Goal: Task Accomplishment & Management: Use online tool/utility

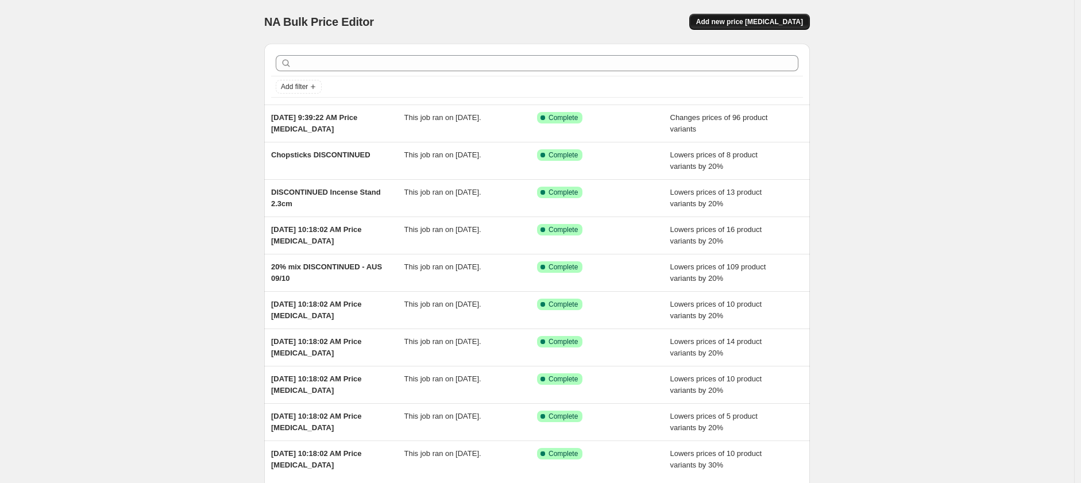
click at [771, 24] on span "Add new price [MEDICAL_DATA]" at bounding box center [749, 21] width 107 height 9
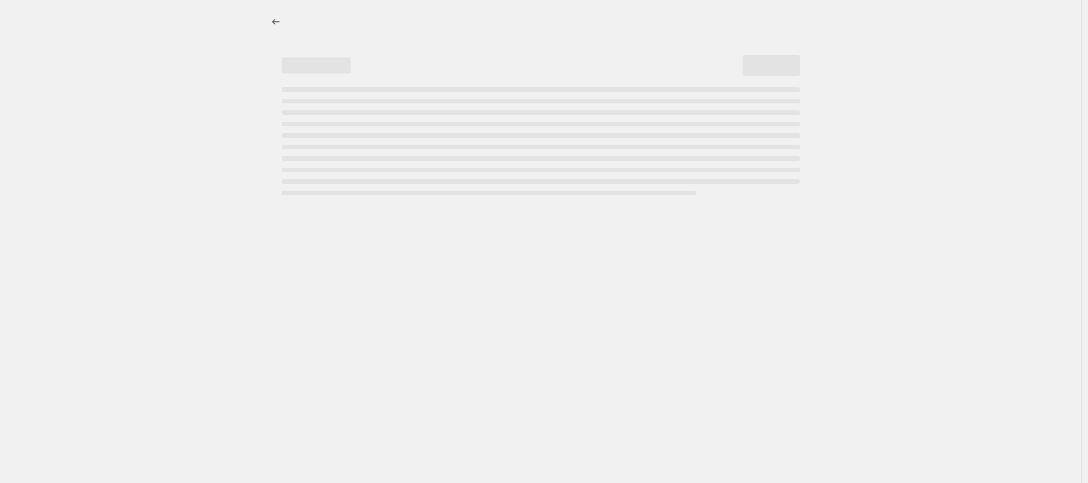
select select "percentage"
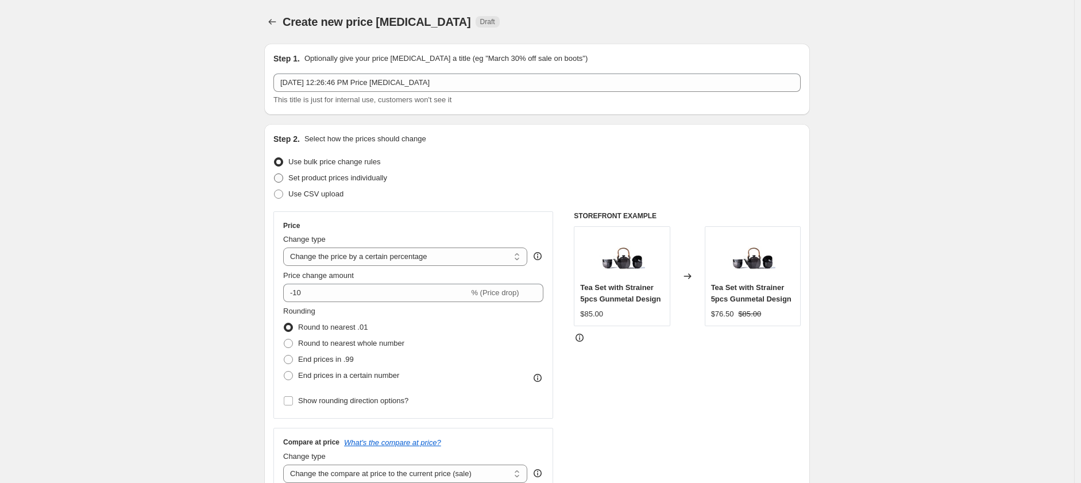
click at [282, 178] on span at bounding box center [278, 178] width 9 height 9
click at [275, 174] on input "Set product prices individually" at bounding box center [274, 174] width 1 height 1
radio input "true"
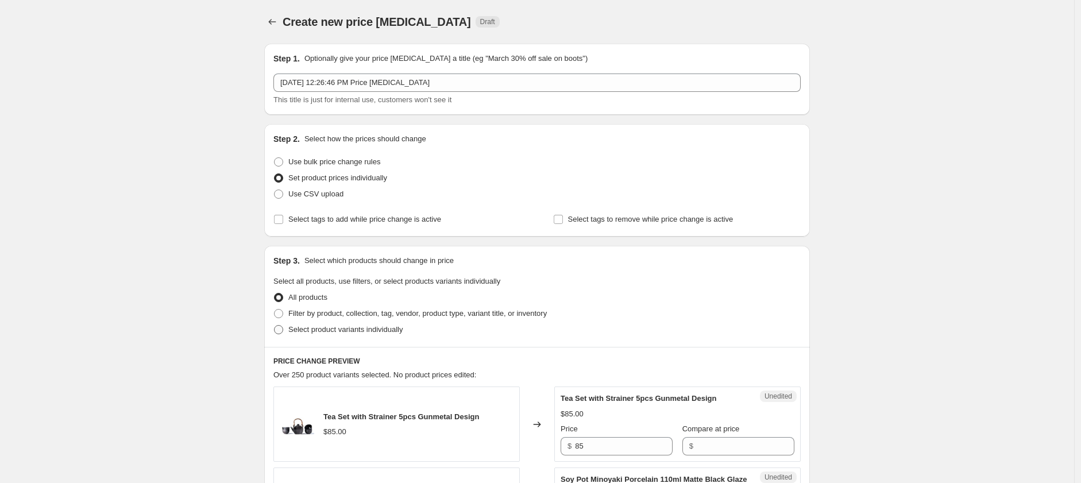
click at [282, 334] on span at bounding box center [278, 329] width 9 height 9
click at [275, 326] on input "Select product variants individually" at bounding box center [274, 325] width 1 height 1
radio input "true"
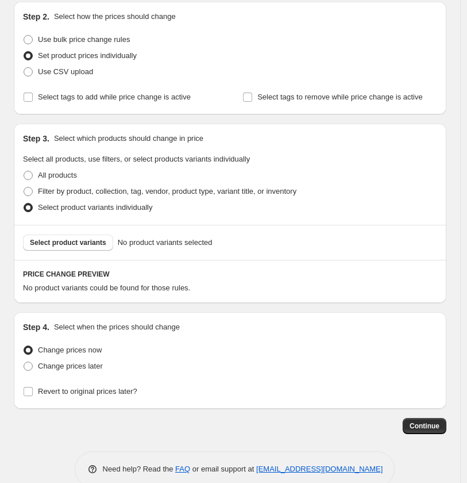
scroll to position [128, 0]
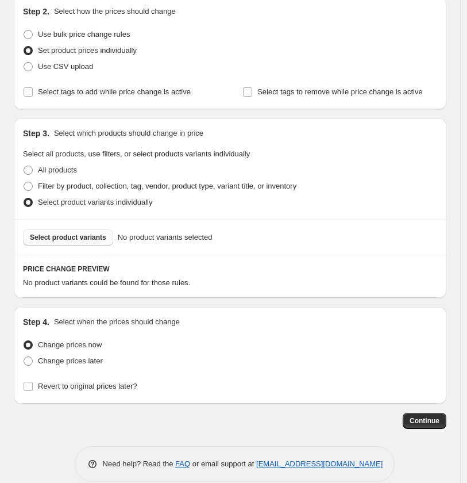
click at [81, 240] on span "Select product variants" at bounding box center [68, 237] width 76 height 9
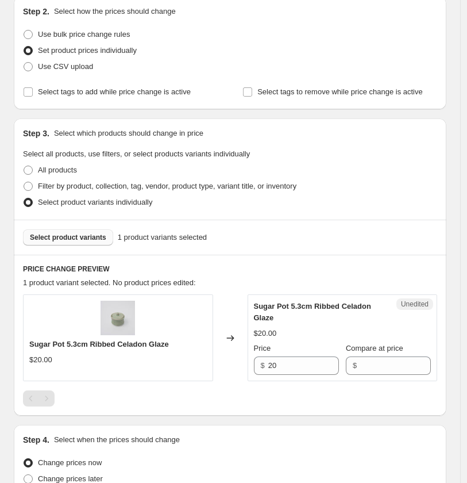
click at [102, 236] on span "Select product variants" at bounding box center [68, 237] width 76 height 9
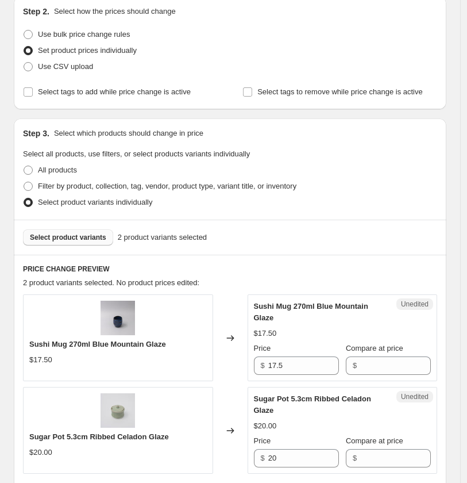
click at [72, 236] on span "Select product variants" at bounding box center [68, 237] width 76 height 9
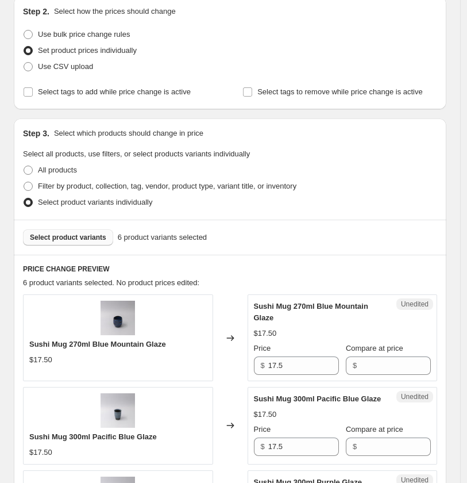
click at [73, 232] on button "Select product variants" at bounding box center [68, 237] width 90 height 16
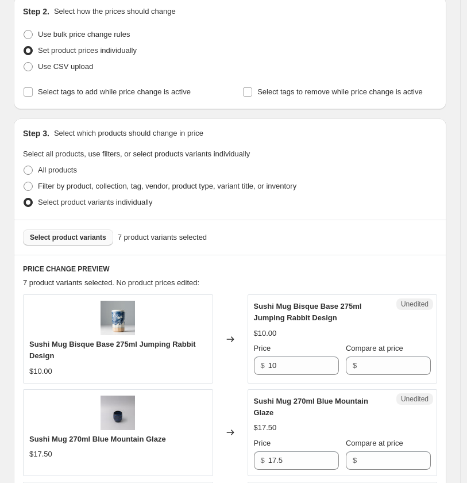
click at [88, 237] on span "Select product variants" at bounding box center [68, 237] width 76 height 9
click at [82, 236] on span "Select product variants" at bounding box center [68, 237] width 76 height 9
click at [79, 237] on span "Select product variants" at bounding box center [68, 237] width 76 height 9
click at [90, 238] on span "Select product variants" at bounding box center [68, 237] width 76 height 9
click at [88, 237] on span "Select product variants" at bounding box center [68, 237] width 76 height 9
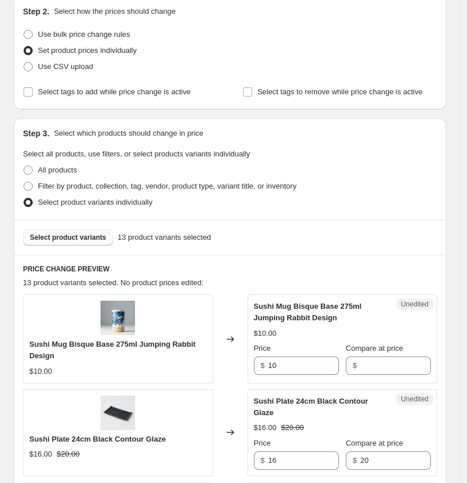
click at [72, 237] on span "Select product variants" at bounding box center [68, 237] width 76 height 9
click at [91, 237] on span "Select product variants" at bounding box center [68, 237] width 76 height 9
click at [78, 239] on span "Select product variants" at bounding box center [68, 237] width 76 height 9
click at [71, 234] on span "Select product variants" at bounding box center [68, 237] width 76 height 9
click at [95, 241] on span "Select product variants" at bounding box center [68, 237] width 76 height 9
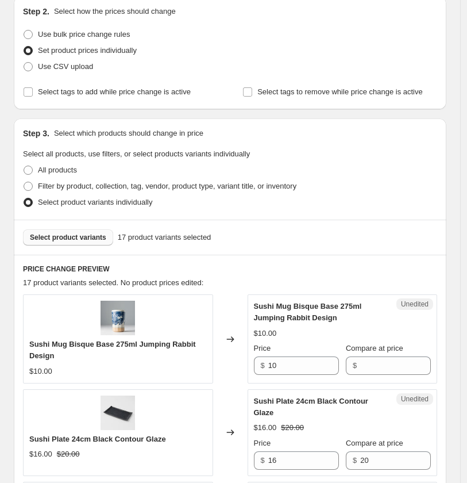
click at [86, 234] on span "Select product variants" at bounding box center [68, 237] width 76 height 9
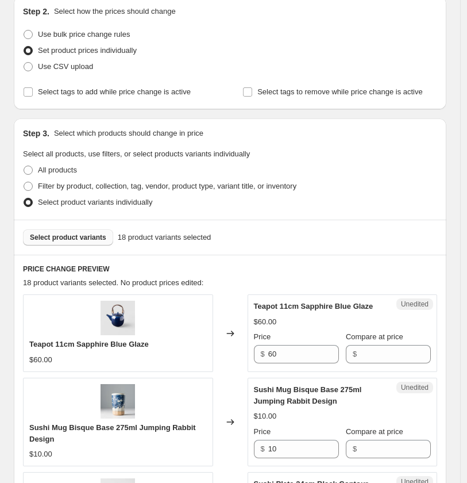
click at [76, 234] on span "Select product variants" at bounding box center [68, 237] width 76 height 9
click at [83, 239] on span "Select product variants" at bounding box center [68, 237] width 76 height 9
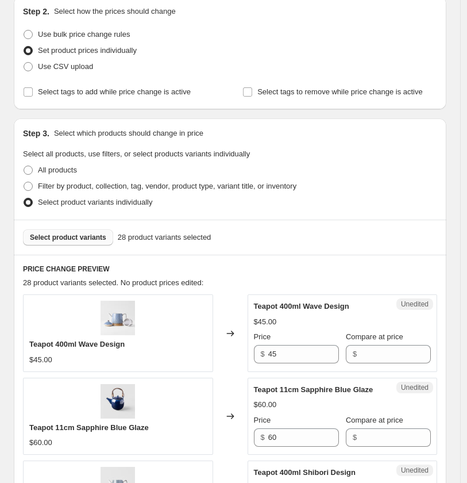
click at [72, 238] on span "Select product variants" at bounding box center [68, 237] width 76 height 9
click at [56, 236] on span "Select product variants" at bounding box center [68, 237] width 76 height 9
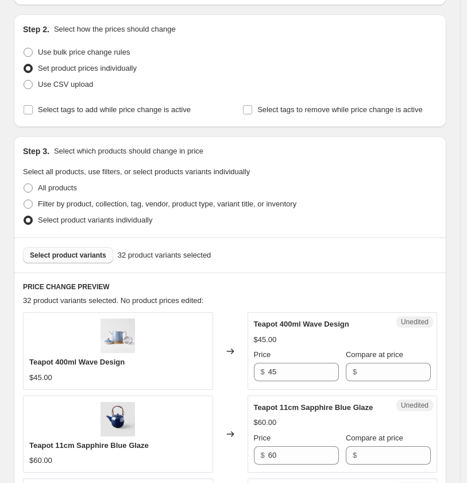
scroll to position [255, 0]
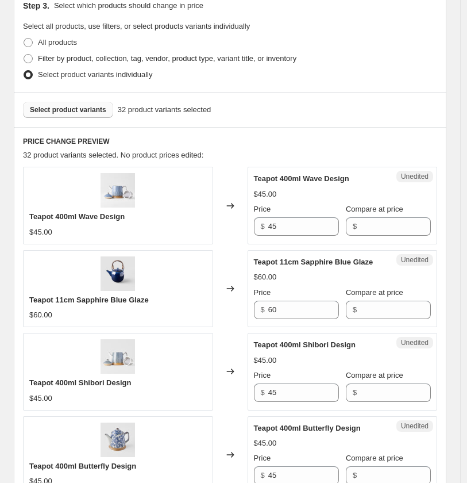
click at [75, 111] on span "Select product variants" at bounding box center [68, 109] width 76 height 9
click at [78, 112] on span "Select product variants" at bounding box center [68, 109] width 76 height 9
click at [80, 110] on span "Select product variants" at bounding box center [68, 109] width 76 height 9
click at [86, 110] on span "Select product variants" at bounding box center [68, 109] width 76 height 9
click at [70, 108] on span "Select product variants" at bounding box center [68, 109] width 76 height 9
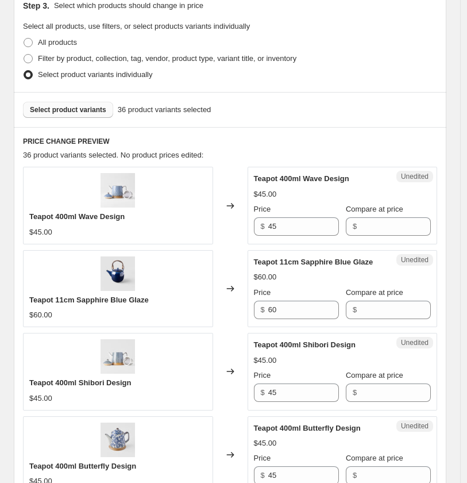
click at [80, 110] on span "Select product variants" at bounding box center [68, 109] width 76 height 9
click at [74, 106] on span "Select product variants" at bounding box center [68, 109] width 76 height 9
click at [79, 106] on span "Select product variants" at bounding box center [68, 109] width 76 height 9
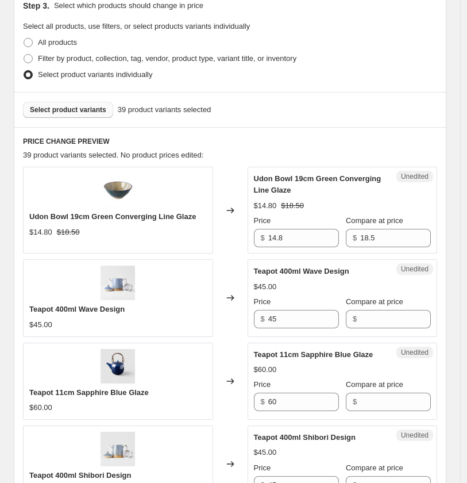
click at [75, 109] on span "Select product variants" at bounding box center [68, 109] width 76 height 9
click at [74, 106] on span "Select product variants" at bounding box center [68, 109] width 76 height 9
click at [76, 106] on span "Select product variants" at bounding box center [68, 109] width 76 height 9
click at [82, 111] on span "Select product variants" at bounding box center [68, 109] width 76 height 9
click at [87, 110] on span "Select product variants" at bounding box center [68, 109] width 76 height 9
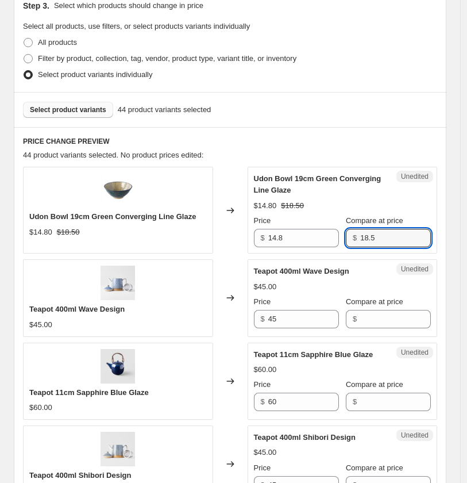
drag, startPoint x: 403, startPoint y: 237, endPoint x: 303, endPoint y: 224, distance: 100.9
click at [296, 230] on div "Price $ 14.8 Compare at price $ 18.5" at bounding box center [343, 231] width 178 height 32
type input "22.5"
click at [356, 201] on div "$14.80 $18.50" at bounding box center [343, 205] width 178 height 11
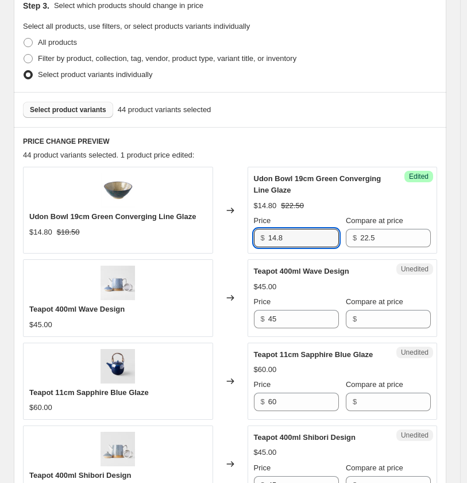
drag, startPoint x: 173, startPoint y: 228, endPoint x: 136, endPoint y: 226, distance: 36.8
click at [136, 226] on div "Udon Bowl 19cm Green Converging Line Glaze $14.80 $18.50 Changed to Success Edi…" at bounding box center [230, 210] width 414 height 87
type input "18"
click at [376, 141] on h6 "PRICE CHANGE PREVIEW" at bounding box center [230, 141] width 414 height 9
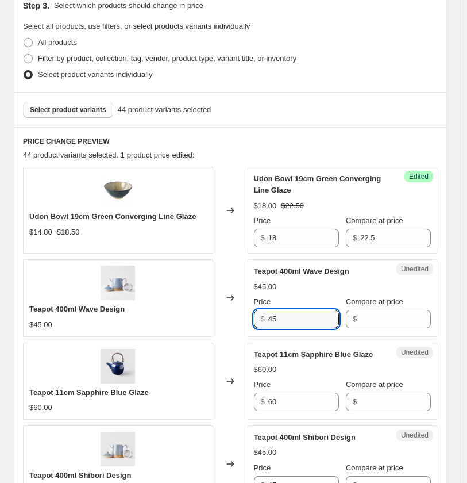
drag, startPoint x: 288, startPoint y: 318, endPoint x: 251, endPoint y: 317, distance: 38.0
click at [234, 315] on div "Teapot 400ml Wave Design $45.00 Changed to Unedited Teapot 400ml Wave Design $4…" at bounding box center [230, 297] width 414 height 77
type input "48.5"
click at [295, 400] on input "60" at bounding box center [303, 401] width 71 height 18
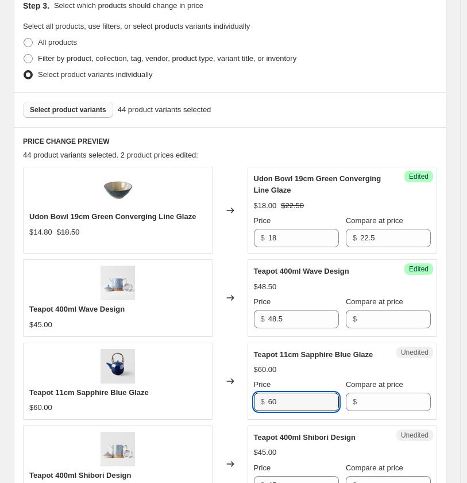
drag, startPoint x: 295, startPoint y: 395, endPoint x: 198, endPoint y: 388, distance: 97.4
click at [192, 391] on div "Teapot 11cm Sapphire Blue Glaze $60.00 Changed to Unedited Teapot 11cm Sapphire…" at bounding box center [230, 380] width 414 height 77
type input "65.85"
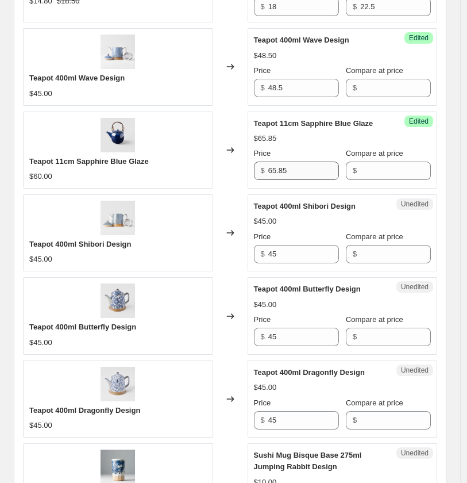
scroll to position [510, 0]
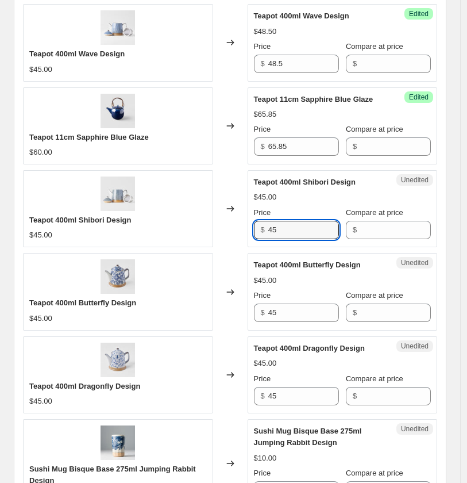
drag, startPoint x: 290, startPoint y: 225, endPoint x: 244, endPoint y: 216, distance: 46.8
click at [232, 222] on div "Teapot 400ml Shibori Design $45.00 Changed to Unedited Teapot 400ml Shibori Des…" at bounding box center [230, 208] width 414 height 77
type input "48.5"
click at [286, 305] on input "45" at bounding box center [303, 312] width 71 height 18
drag, startPoint x: 308, startPoint y: 227, endPoint x: 237, endPoint y: 219, distance: 71.6
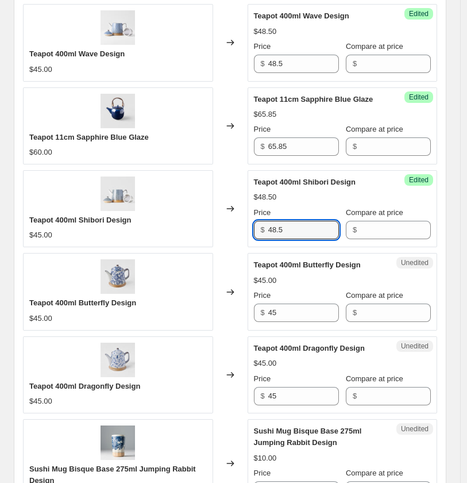
click at [237, 219] on div "Teapot 400ml Shibori Design $45.00 Changed to Success Edited Teapot 400ml Shibo…" at bounding box center [230, 208] width 414 height 77
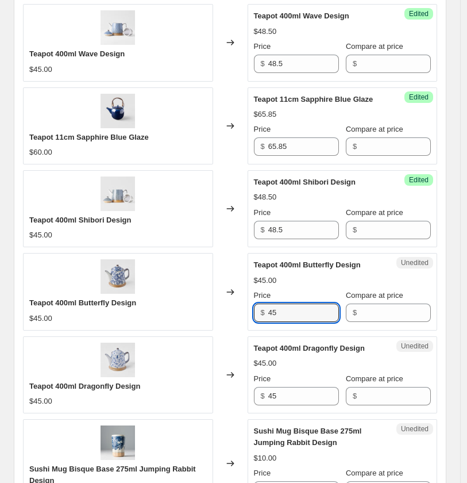
drag, startPoint x: 299, startPoint y: 315, endPoint x: 182, endPoint y: 301, distance: 118.1
click at [182, 301] on div "Teapot 400ml Butterfly Design $45.00 Changed to Unedited Teapot 400ml Butterfly…" at bounding box center [230, 291] width 414 height 77
paste input "8."
type input "48.5"
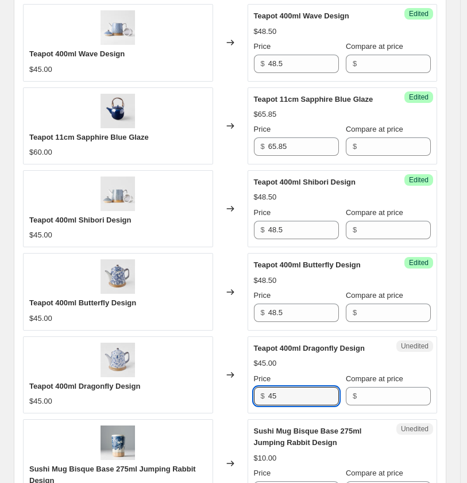
drag, startPoint x: 292, startPoint y: 391, endPoint x: 100, endPoint y: 371, distance: 193.0
click at [100, 371] on div "Teapot 400ml Dragonfly Design $45.00 Changed to Unedited Teapot 400ml Dragonfly…" at bounding box center [230, 374] width 414 height 77
paste input "8."
type input "48.5"
click at [232, 407] on div "Changed to" at bounding box center [230, 374] width 34 height 77
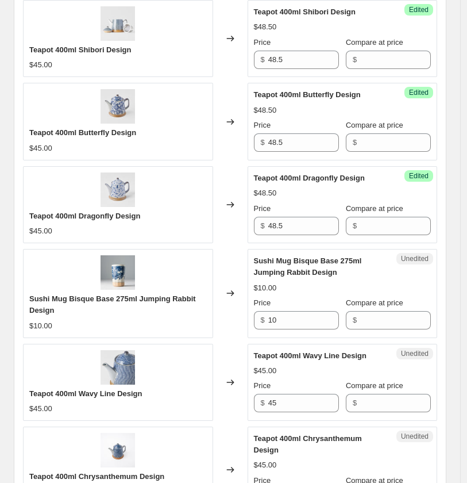
scroll to position [702, 0]
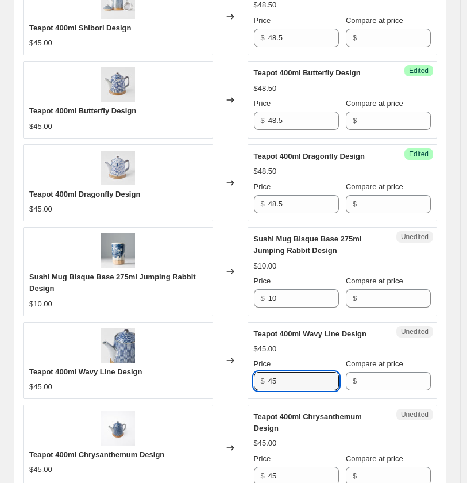
drag, startPoint x: 294, startPoint y: 382, endPoint x: 260, endPoint y: 379, distance: 34.6
click at [260, 379] on div "$ 45" at bounding box center [296, 381] width 85 height 18
paste input "8."
type input "48.5"
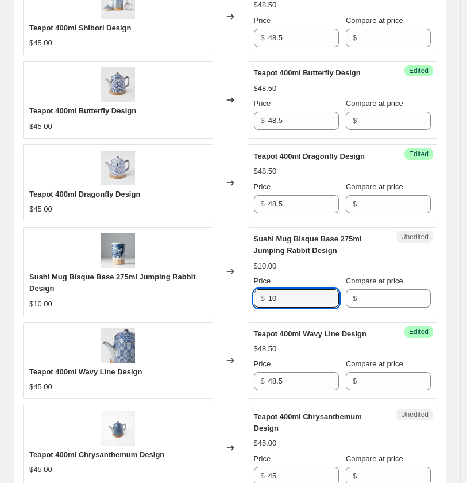
drag, startPoint x: 293, startPoint y: 299, endPoint x: 226, endPoint y: 288, distance: 67.6
click at [198, 294] on div "Sushi Mug Bisque Base 275ml Jumping Rabbit Design $10.00 Changed to Unedited Su…" at bounding box center [230, 271] width 414 height 88
type input "12"
click at [238, 407] on div "Changed to" at bounding box center [230, 448] width 34 height 87
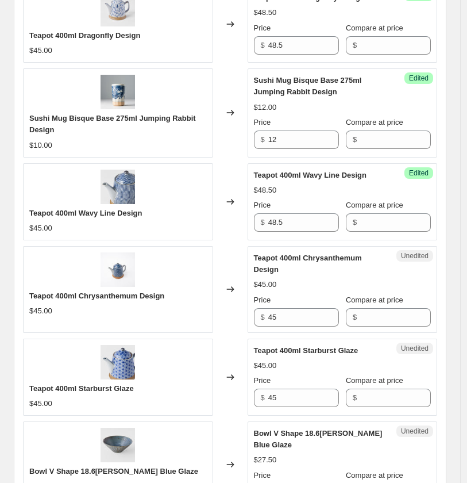
scroll to position [893, 0]
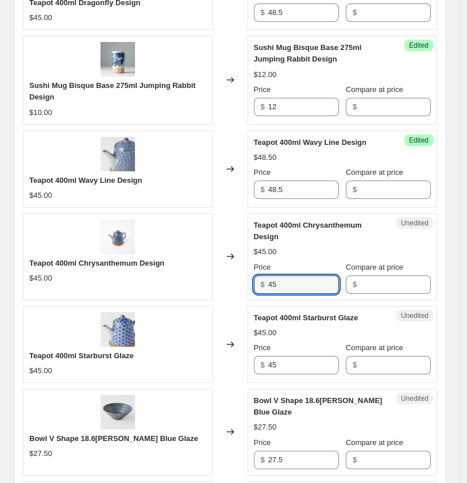
drag, startPoint x: 294, startPoint y: 279, endPoint x: 197, endPoint y: 280, distance: 96.5
click at [197, 280] on div "Teapot 400ml Chrysanthemum Design $45.00 Changed to Unedited Teapot 400ml Chrys…" at bounding box center [230, 256] width 414 height 87
paste input "8."
type input "48.5"
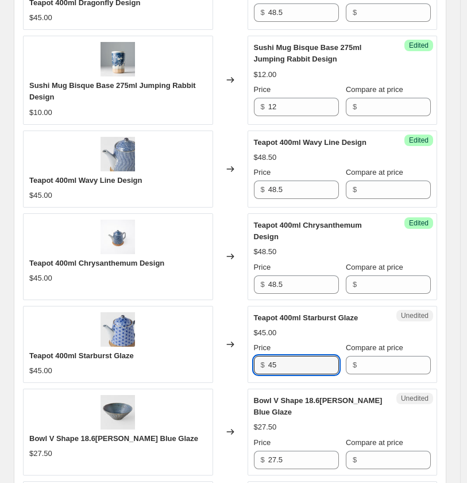
drag, startPoint x: 296, startPoint y: 368, endPoint x: 205, endPoint y: 358, distance: 91.9
click at [205, 358] on div "Teapot 400ml Starburst Glaze $45.00 Changed to Unedited Teapot 400ml Starburst …" at bounding box center [230, 344] width 414 height 77
paste input "8."
type input "48.5"
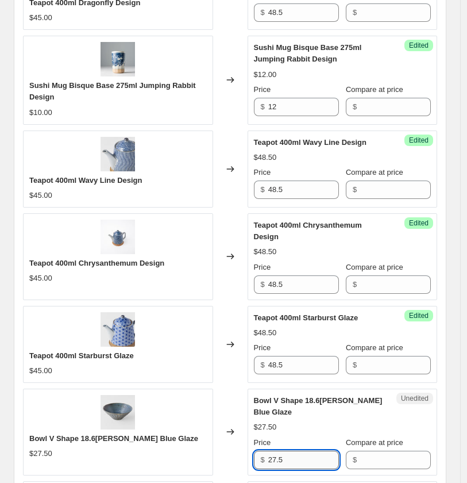
click at [296, 459] on input "27.5" at bounding box center [303, 459] width 71 height 18
drag, startPoint x: 301, startPoint y: 459, endPoint x: 249, endPoint y: 457, distance: 51.2
click at [249, 457] on div "Bowl V Shape 18.6[PERSON_NAME] Blue Glaze $27.50 Changed to Unedited Bowl V Sha…" at bounding box center [230, 431] width 414 height 87
paste input "9.8"
type input "29.85"
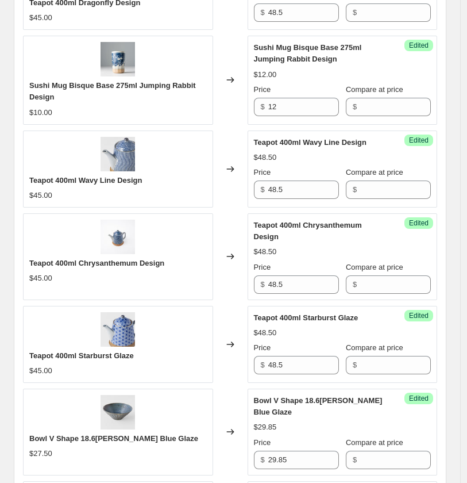
click at [423, 421] on div "Bowl V Shape 18.6[PERSON_NAME] Blue Glaze $29.85 Price $ 29.85 Compare at price…" at bounding box center [343, 432] width 178 height 74
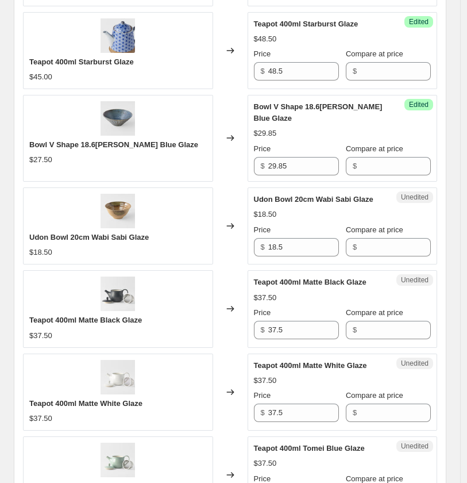
scroll to position [1213, 0]
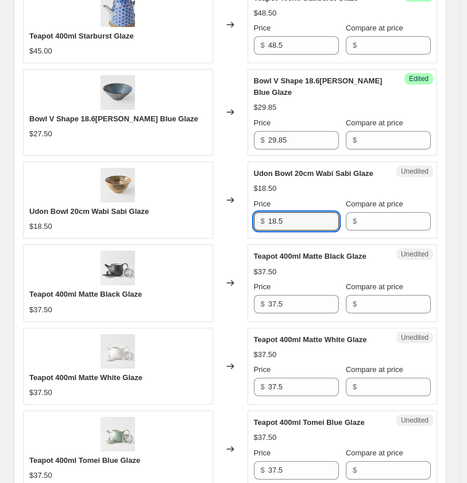
drag, startPoint x: 282, startPoint y: 217, endPoint x: 153, endPoint y: 202, distance: 129.5
click at [148, 205] on div "Udon Bowl 20cm Wabi Sabi Glaze $18.50 Changed to Unedited Udon Bowl 20cm Wabi S…" at bounding box center [230, 199] width 414 height 77
type input "19.5"
drag, startPoint x: 229, startPoint y: 328, endPoint x: 260, endPoint y: 321, distance: 31.8
click at [230, 326] on div "Udon Bowl 19cm Green Converging Line Glaze $14.80 $18.50 Changed to Success Edi…" at bounding box center [230, 81] width 414 height 1744
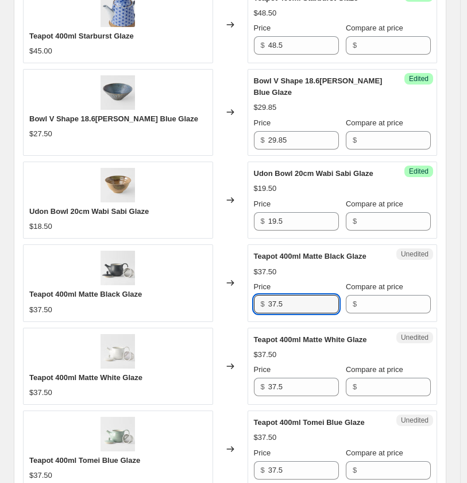
drag, startPoint x: 297, startPoint y: 303, endPoint x: 207, endPoint y: 294, distance: 90.2
click at [209, 295] on div "Teapot 400ml Matte Black Glaze $37.50 Changed to Unedited Teapot 400ml Matte Bl…" at bounding box center [230, 282] width 414 height 77
paste input "45"
type input "45.5"
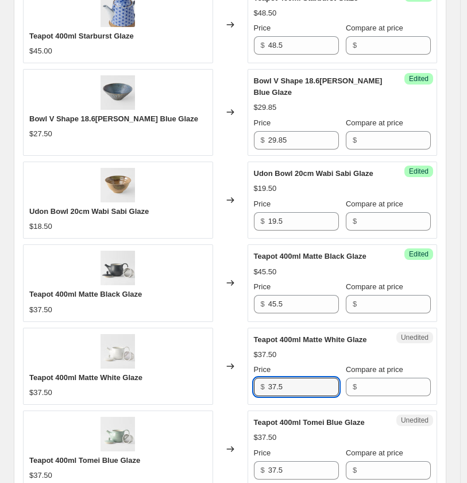
drag, startPoint x: 275, startPoint y: 383, endPoint x: 182, endPoint y: 371, distance: 93.2
click at [182, 371] on div "Teapot 400ml Matte White Glaze $37.50 Changed to Unedited Teapot 400ml Matte Wh…" at bounding box center [230, 366] width 414 height 77
paste input "45"
type input "45.5"
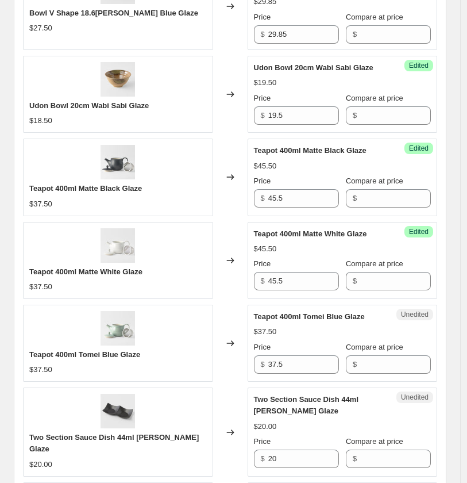
scroll to position [1341, 0]
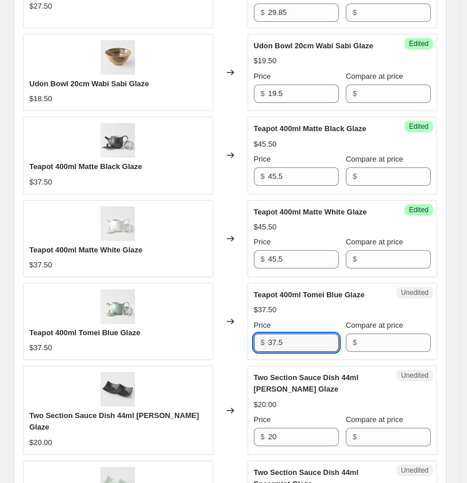
drag, startPoint x: 299, startPoint y: 348, endPoint x: 142, endPoint y: 330, distance: 157.9
click at [142, 330] on div "Teapot 400ml Tomei Blue Glaze $37.50 Changed to Unedited Teapot 400ml Tomei Blu…" at bounding box center [230, 321] width 414 height 77
paste input "45"
type input "45.5"
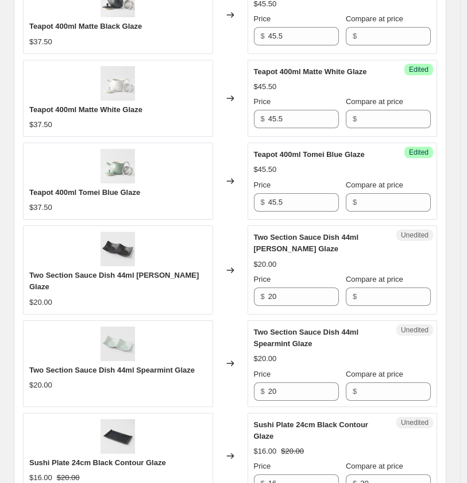
scroll to position [1596, 0]
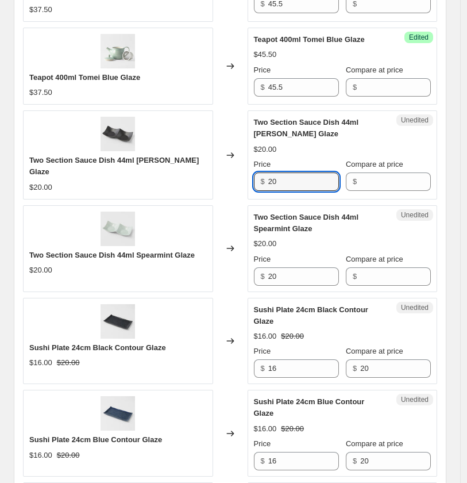
click at [245, 179] on div "Two Section Sauce Dish 44ml [PERSON_NAME] Glaze $20.00 Changed to Unedited Two …" at bounding box center [230, 154] width 414 height 88
paste input "2.5"
type input "22.5"
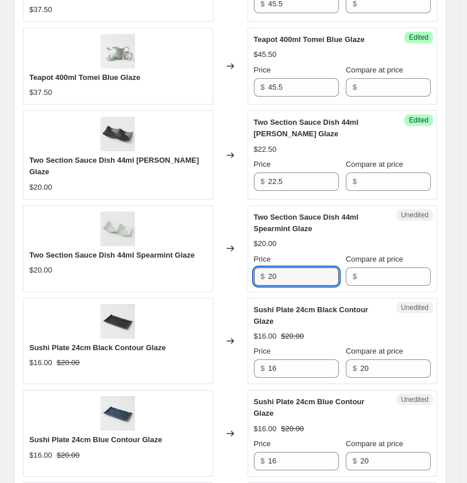
drag, startPoint x: 290, startPoint y: 276, endPoint x: 202, endPoint y: 271, distance: 88.6
click at [202, 271] on div "Two Section Sauce Dish 44ml Spearmint Glaze $20.00 Changed to Unedited Two Sect…" at bounding box center [230, 248] width 414 height 87
paste input "2.5"
type input "22.5"
click at [233, 401] on div "Changed to" at bounding box center [230, 433] width 34 height 87
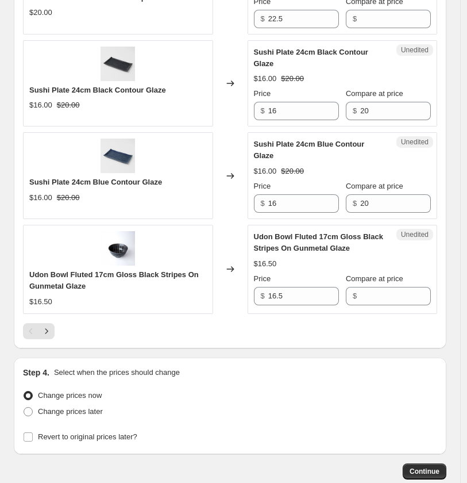
scroll to position [1915, 0]
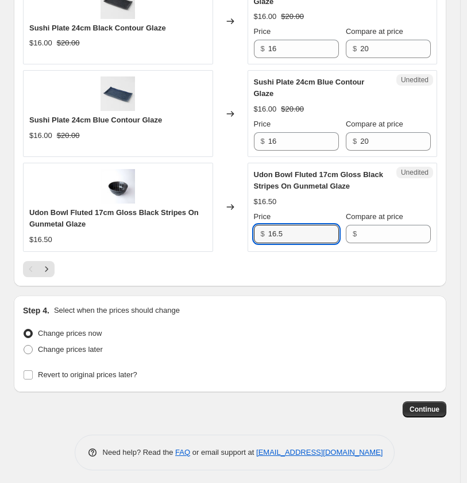
drag, startPoint x: 280, startPoint y: 233, endPoint x: 228, endPoint y: 228, distance: 52.6
click at [229, 228] on div "Udon Bowl Fluted 17cm Gloss Black Stripes On Gunmetal Glaze $16.50 Changed to U…" at bounding box center [230, 207] width 414 height 88
paste input "8"
type input "18.5"
click at [49, 272] on icon "Next" at bounding box center [46, 268] width 11 height 11
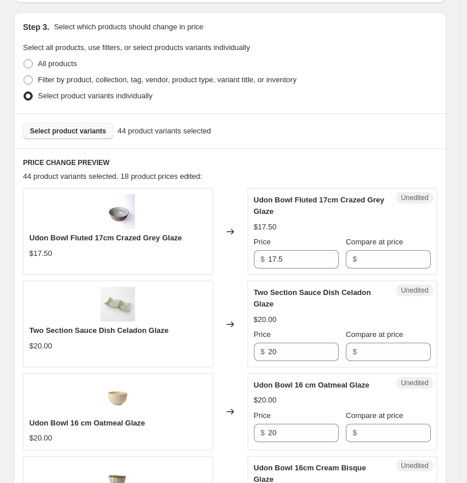
scroll to position [255, 0]
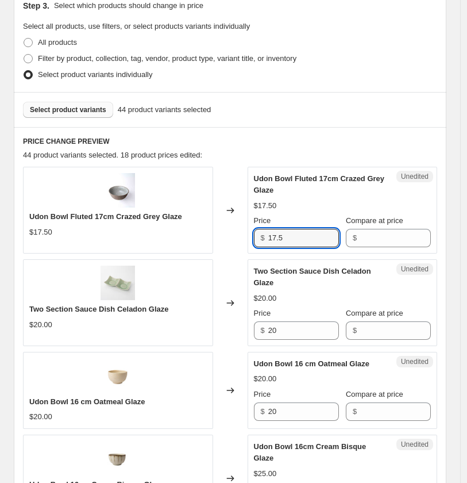
drag, startPoint x: 275, startPoint y: 233, endPoint x: 253, endPoint y: 232, distance: 21.3
click at [253, 232] on div "Unedited Udon Bowl Fluted 17cm Crazed Grey Glaze $17.50 Price $ 17.5 Compare at…" at bounding box center [343, 210] width 190 height 87
paste input "8"
type input "18.5"
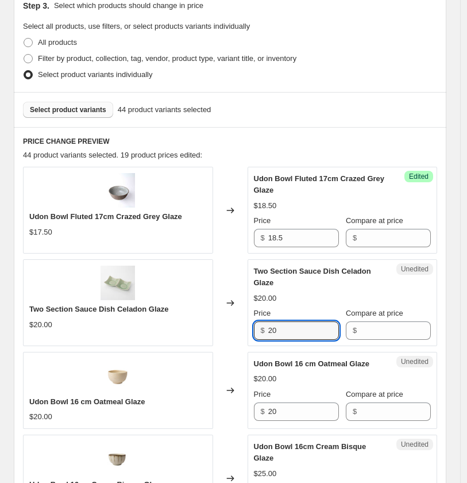
drag, startPoint x: 274, startPoint y: 325, endPoint x: 196, endPoint y: 316, distance: 78.7
click at [179, 323] on div "Two Section Sauce Dish Celadon Glaze $20.00 Changed to Unedited Two Section Sau…" at bounding box center [230, 302] width 414 height 87
type input "22.5"
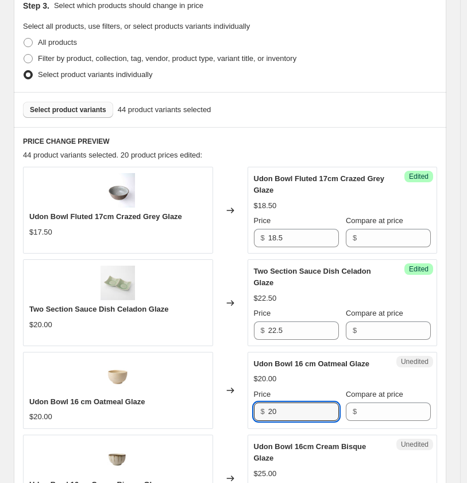
drag, startPoint x: 290, startPoint y: 411, endPoint x: 242, endPoint y: 410, distance: 47.1
click at [242, 410] on div "Udon Bowl 16 cm Oatmeal Glaze $20.00 Changed to Unedited Udon Bowl 16 cm Oatmea…" at bounding box center [230, 390] width 414 height 77
type input "25"
click at [386, 461] on div "Udon Bowl 16cm Cream Bisque Glaze" at bounding box center [320, 452] width 132 height 23
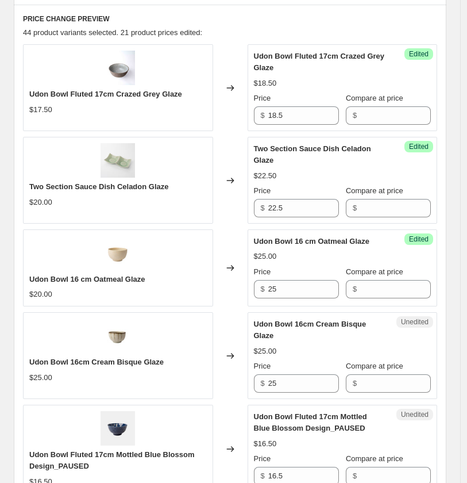
scroll to position [383, 0]
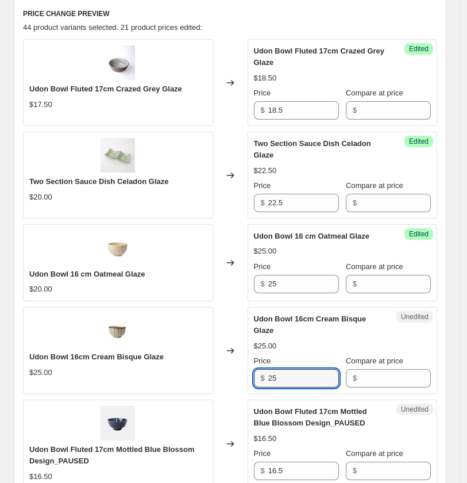
drag, startPoint x: 299, startPoint y: 380, endPoint x: 191, endPoint y: 371, distance: 107.8
click at [191, 371] on div "Udon Bowl 16cm Cream Bisque Glaze $25.00 Changed to Unedited Udon Bowl 16cm Cre…" at bounding box center [230, 350] width 414 height 87
type input "26"
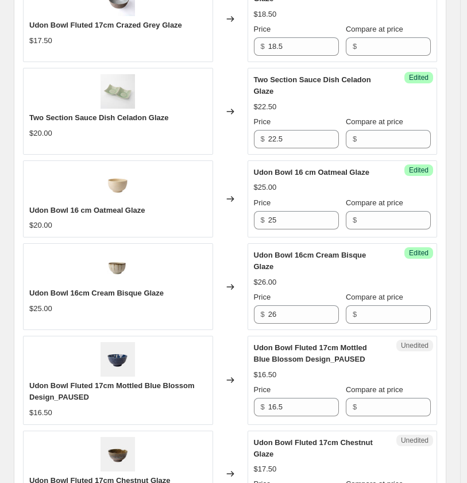
scroll to position [510, 0]
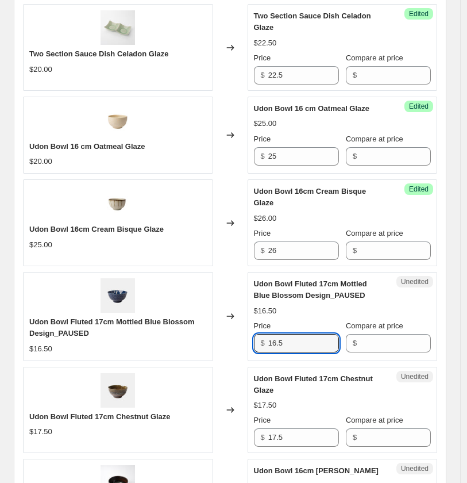
drag, startPoint x: 288, startPoint y: 340, endPoint x: 201, endPoint y: 338, distance: 87.4
click at [201, 339] on div "Udon Bowl Fluted 17cm Mottled Blue Blossom Design_PAUSED $16.50 Changed to Uned…" at bounding box center [230, 316] width 414 height 88
type input "18.5"
drag, startPoint x: 267, startPoint y: 335, endPoint x: 234, endPoint y: 334, distance: 33.3
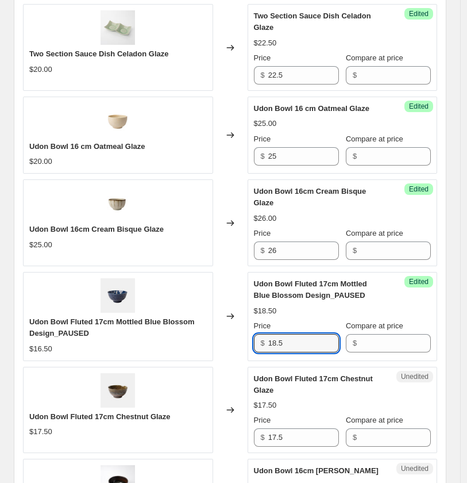
click at [234, 334] on div "Udon Bowl Fluted 17cm Mottled Blue Blossom Design_PAUSED $16.50 Changed to Succ…" at bounding box center [230, 316] width 414 height 88
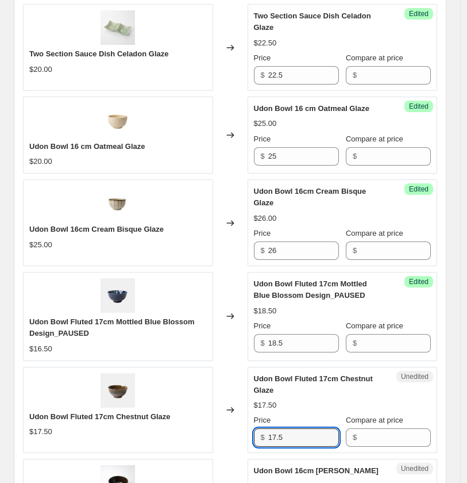
drag, startPoint x: 296, startPoint y: 440, endPoint x: 201, endPoint y: 434, distance: 95.0
click at [202, 434] on div "Udon Bowl Fluted 17cm Chestnut Glaze $17.50 Changed to Unedited Udon Bowl Flute…" at bounding box center [230, 410] width 414 height 87
paste input "8"
type input "18.5"
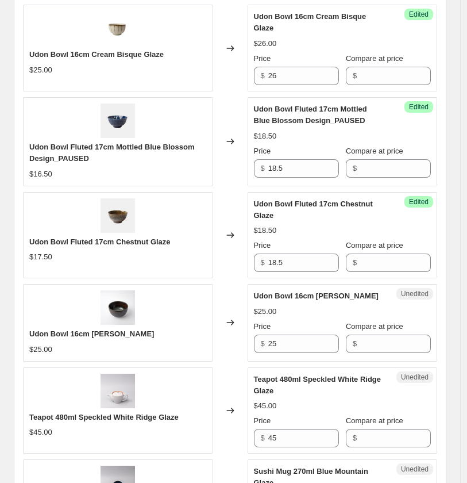
scroll to position [702, 0]
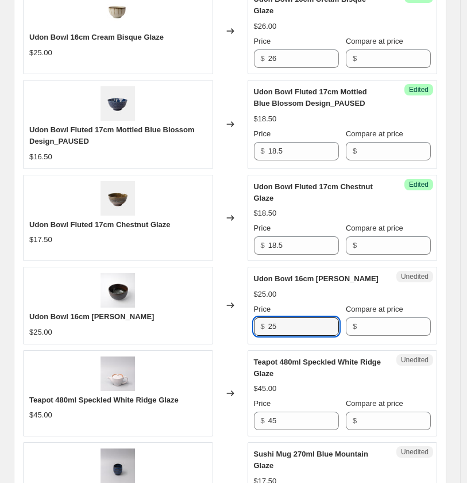
drag, startPoint x: 303, startPoint y: 324, endPoint x: 176, endPoint y: 323, distance: 127.6
click at [176, 323] on div "Udon Bowl 16cm Akoya Glaze $25.00 Changed to Unedited Udon Bowl 16cm Akoya Glaz…" at bounding box center [230, 305] width 414 height 77
type input "26"
click at [332, 397] on div "Teapot 480ml Speckled White Ridge Glaze $45.00 Price $ 45 Compare at price $" at bounding box center [343, 393] width 178 height 74
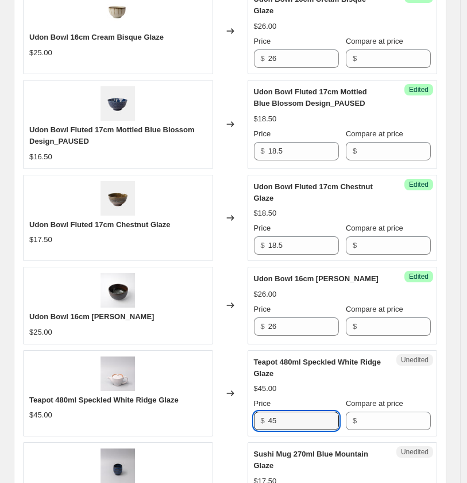
drag, startPoint x: 293, startPoint y: 422, endPoint x: 213, endPoint y: 418, distance: 80.5
click at [213, 418] on div "Teapot 480ml Speckled White Ridge Glaze $45.00 Changed to Unedited Teapot 480ml…" at bounding box center [230, 393] width 414 height 87
type input "48.5"
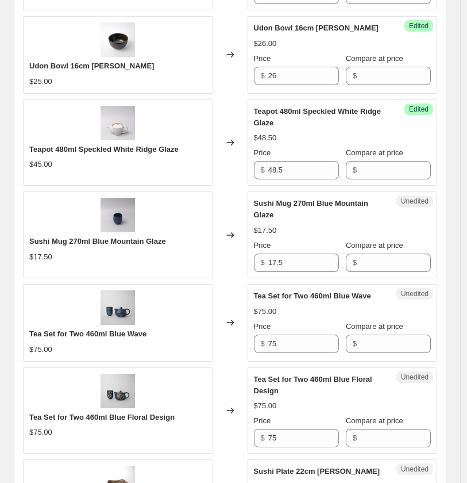
scroll to position [957, 0]
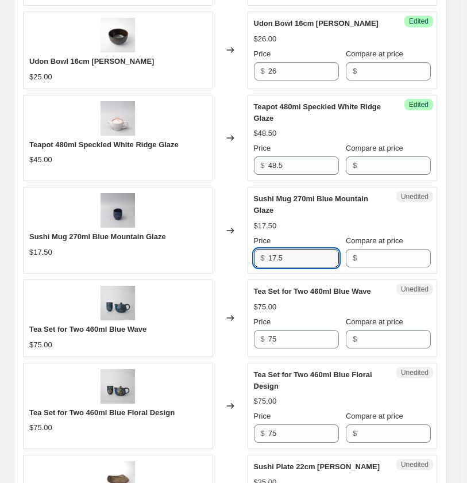
drag, startPoint x: 309, startPoint y: 261, endPoint x: 236, endPoint y: 257, distance: 73.1
click at [236, 257] on div "Sushi Mug 270ml Blue Mountain Glaze $17.50 Changed to Unedited Sushi Mug 270ml …" at bounding box center [230, 230] width 414 height 87
paste input "9"
type input "19.5"
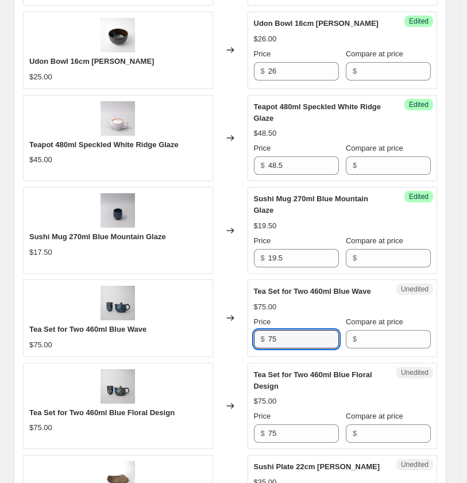
drag, startPoint x: 271, startPoint y: 338, endPoint x: 232, endPoint y: 341, distance: 39.2
click at [232, 341] on div "Tea Set for Two 460ml Blue Wave $75.00 Changed to Unedited Tea Set for Two 460m…" at bounding box center [230, 317] width 414 height 77
paste input "8"
type input "85"
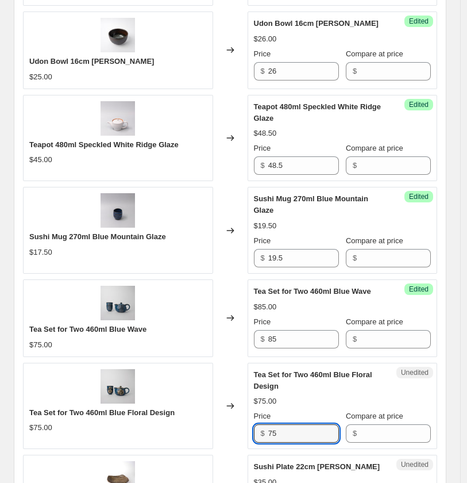
drag, startPoint x: 292, startPoint y: 433, endPoint x: 211, endPoint y: 421, distance: 81.3
click at [211, 421] on div "Tea Set for Two 460ml Blue Floral Design $75.00 Changed to Unedited Tea Set for…" at bounding box center [230, 406] width 414 height 87
paste input "8"
type input "85"
click at [460, 367] on div "Create new price [MEDICAL_DATA]. This page is ready Create new price [MEDICAL_D…" at bounding box center [230, 258] width 460 height 2430
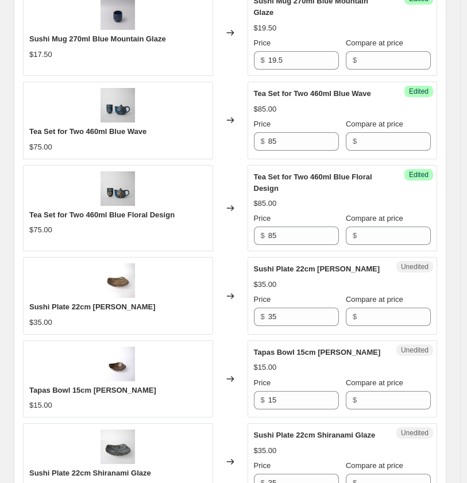
scroll to position [1213, 0]
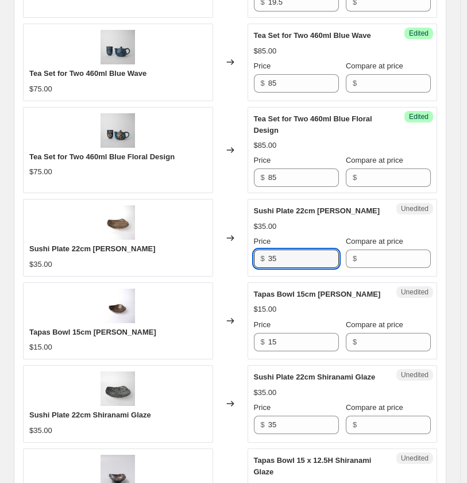
drag, startPoint x: 294, startPoint y: 257, endPoint x: 216, endPoint y: 249, distance: 78.6
click at [216, 249] on div "Sushi Plate 22cm [PERSON_NAME] $35.00 Changed to Unedited Sushi Plate 22cm [PER…" at bounding box center [230, 237] width 414 height 77
paste input "8.8"
type input "38.85"
click at [305, 347] on input "15" at bounding box center [303, 342] width 71 height 18
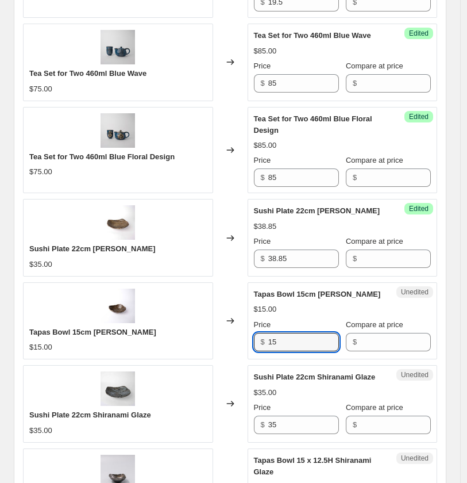
drag, startPoint x: 296, startPoint y: 345, endPoint x: 213, endPoint y: 338, distance: 83.0
click at [213, 338] on div "Tapas Bowl 15cm [PERSON_NAME] $15.00 Changed to Unedited Tapas Bowl 15cm [PERSO…" at bounding box center [230, 320] width 414 height 77
type input "16"
click at [237, 379] on div "Changed to" at bounding box center [230, 403] width 34 height 77
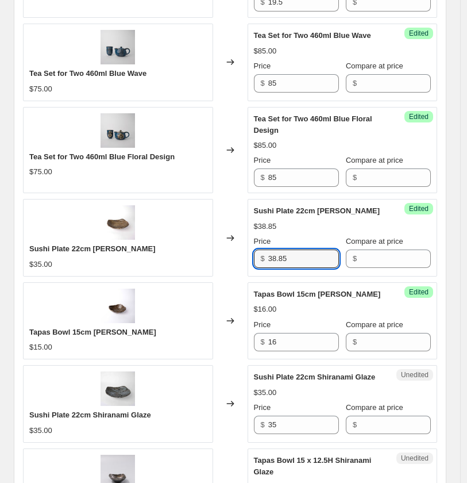
drag, startPoint x: 300, startPoint y: 259, endPoint x: 226, endPoint y: 251, distance: 74.6
click at [226, 251] on div "Sushi Plate 22cm [PERSON_NAME] $35.00 Changed to Success Edited Sushi Plate 22c…" at bounding box center [230, 237] width 414 height 77
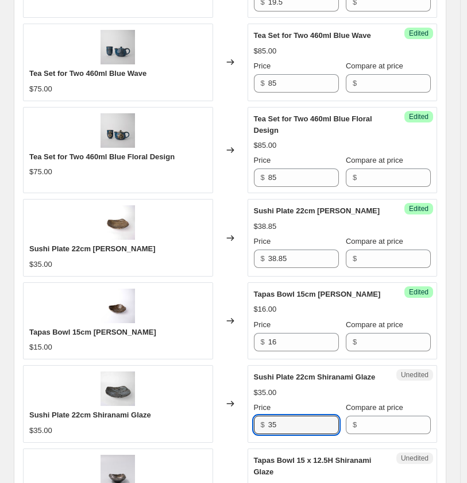
drag, startPoint x: 287, startPoint y: 420, endPoint x: 215, endPoint y: 417, distance: 72.5
click at [216, 417] on div "Sushi Plate 22cm Shiranami Glaze $35.00 Changed to Unedited Sushi Plate 22cm Sh…" at bounding box center [230, 403] width 414 height 77
paste input "8.8"
type input "38.85"
click at [232, 442] on div "Changed to" at bounding box center [230, 403] width 34 height 77
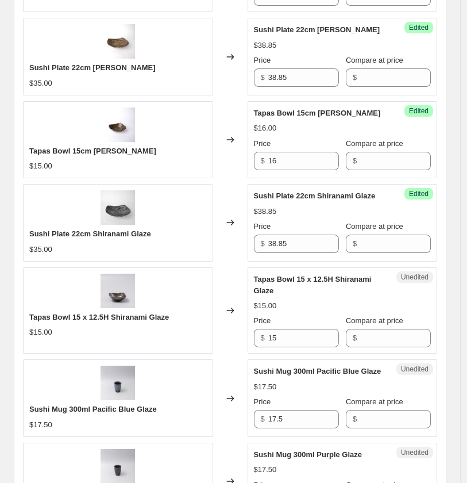
scroll to position [1404, 0]
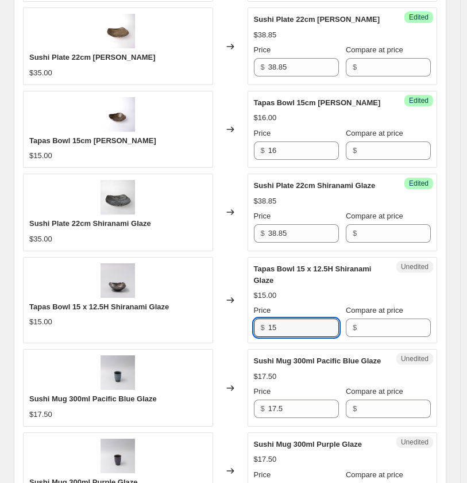
drag, startPoint x: 291, startPoint y: 331, endPoint x: 204, endPoint y: 323, distance: 87.7
click at [204, 323] on div "Tapas Bowl 15 x 12.5H Shiranami Glaze $15.00 Changed to Unedited Tapas Bowl 15 …" at bounding box center [230, 300] width 414 height 87
type input "16"
click at [245, 339] on div "Changed to" at bounding box center [230, 300] width 34 height 87
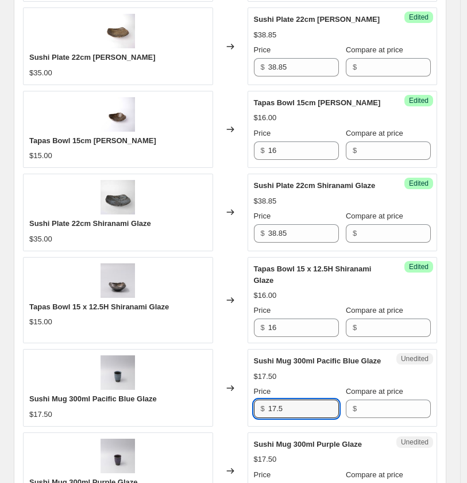
drag, startPoint x: 299, startPoint y: 410, endPoint x: 179, endPoint y: 406, distance: 120.2
click at [179, 406] on div "Sushi Mug 300ml Pacific Blue Glaze $17.50 Changed to Unedited Sushi Mug 300ml P…" at bounding box center [230, 387] width 414 height 77
paste input "9"
type input "19.5"
click at [233, 433] on div "Changed to" at bounding box center [230, 470] width 34 height 77
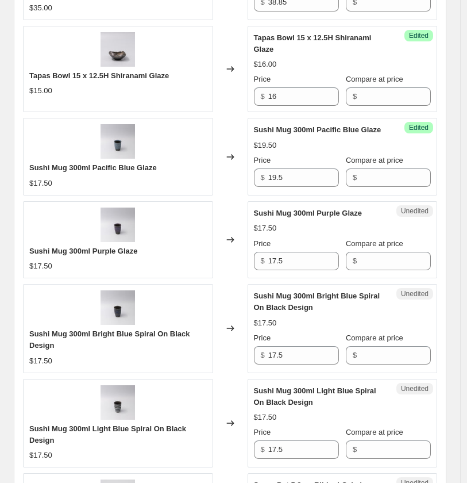
scroll to position [1659, 0]
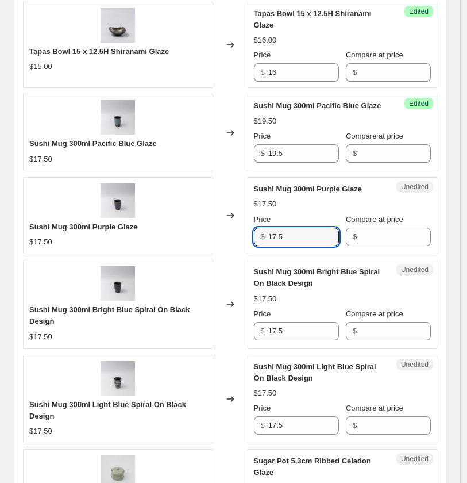
drag, startPoint x: 306, startPoint y: 237, endPoint x: 183, endPoint y: 220, distance: 124.7
click at [183, 220] on div "Sushi Mug 300ml Purple Glaze $17.50 Changed to Unedited Sushi Mug 300ml Purple …" at bounding box center [230, 215] width 414 height 77
paste input "9"
type input "19.5"
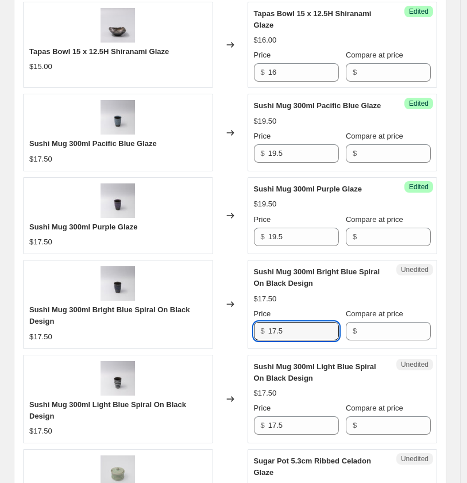
click at [226, 323] on div "Sushi Mug 300ml Bright Blue Spiral On Black Design $17.50 Changed to Unedited S…" at bounding box center [230, 304] width 414 height 88
paste input "9"
type input "19.5"
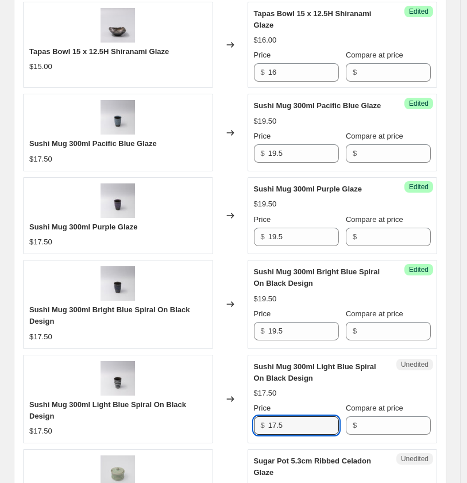
drag, startPoint x: 290, startPoint y: 427, endPoint x: 224, endPoint y: 418, distance: 66.6
click at [225, 418] on div "Sushi Mug 300ml Light Blue Spiral On Black Design $17.50 Changed to Unedited Su…" at bounding box center [230, 399] width 414 height 88
paste input "9"
type input "19.5"
click at [238, 433] on div "Changed to" at bounding box center [230, 399] width 34 height 88
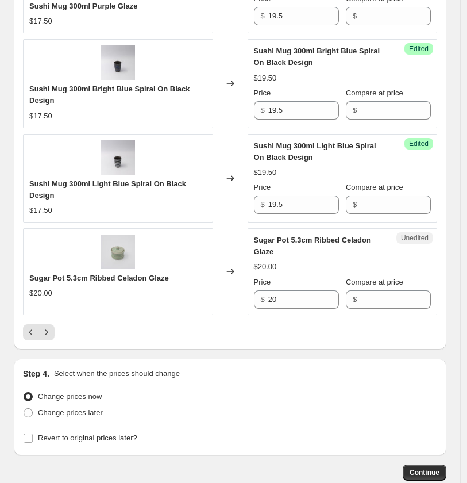
scroll to position [1915, 0]
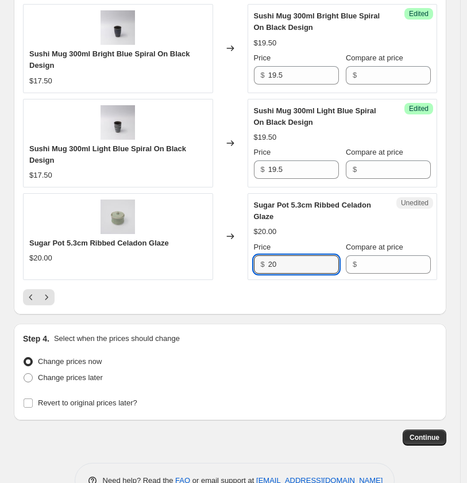
drag, startPoint x: 291, startPoint y: 272, endPoint x: 261, endPoint y: 267, distance: 29.9
click at [261, 267] on div "$ 20" at bounding box center [296, 264] width 85 height 18
paste input "2.5"
type input "22.5"
click at [342, 305] on div at bounding box center [230, 297] width 414 height 16
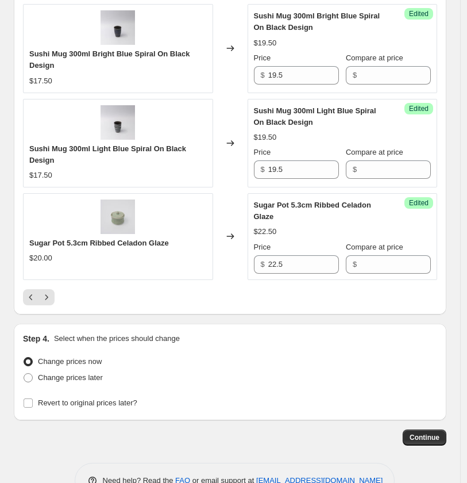
click at [252, 357] on div "Change prices now" at bounding box center [230, 361] width 414 height 16
click at [47, 299] on icon "Next" at bounding box center [46, 296] width 11 height 11
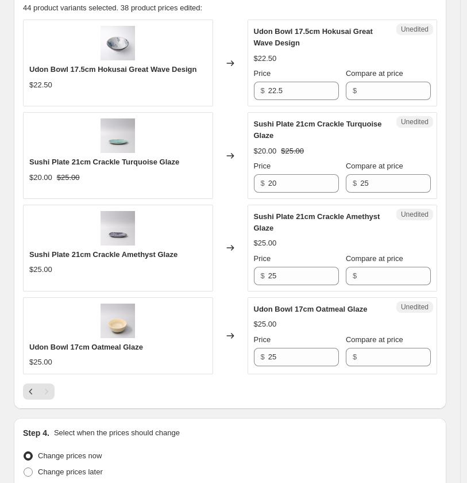
scroll to position [274, 0]
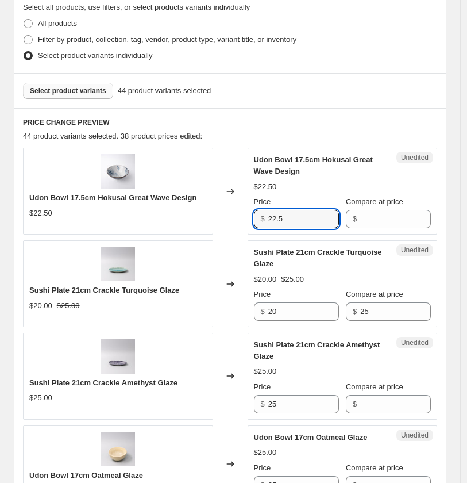
drag, startPoint x: 305, startPoint y: 214, endPoint x: 242, endPoint y: 198, distance: 64.8
click at [213, 210] on div "Udon Bowl 17.5cm Hokusai Great Wave Design $22.50 Changed to Unedited Udon Bowl…" at bounding box center [230, 191] width 414 height 87
type input "24"
click at [239, 313] on div "Changed to" at bounding box center [230, 283] width 34 height 87
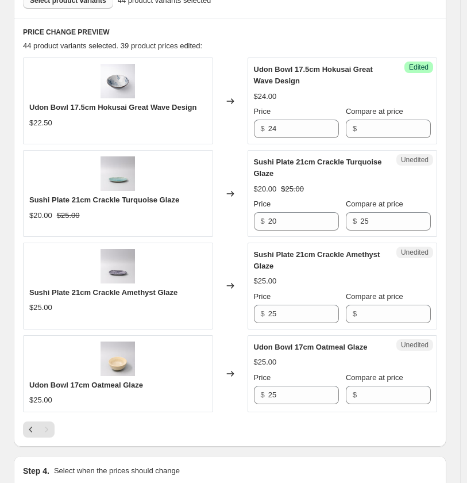
scroll to position [402, 0]
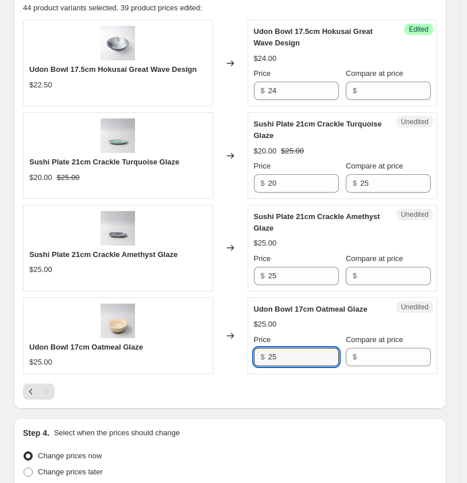
drag, startPoint x: 248, startPoint y: 355, endPoint x: 219, endPoint y: 353, distance: 28.8
click at [219, 353] on div "Udon Bowl 17cm Oatmeal Glaze $25.00 Changed to Unedited Udon Bowl 17cm Oatmeal …" at bounding box center [230, 335] width 414 height 77
paste input "6."
type input "26.5"
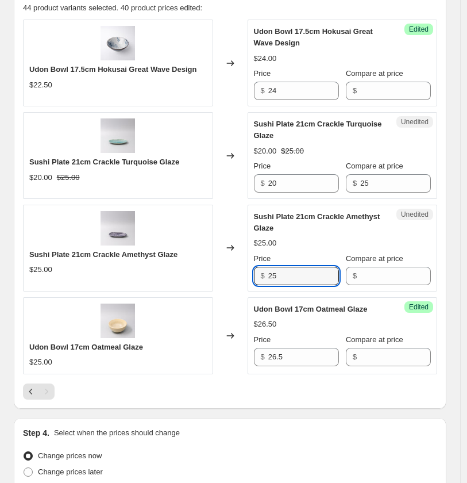
drag, startPoint x: 295, startPoint y: 277, endPoint x: 234, endPoint y: 274, distance: 61.0
click at [234, 274] on div "Sushi Plate 21cm Crackle Amethyst Glaze $25.00 Changed to Unedited Sushi Plate …" at bounding box center [230, 248] width 414 height 87
paste input "6.8"
type input "26.85"
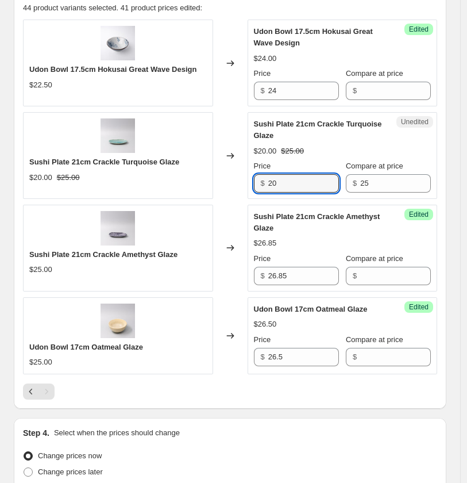
drag, startPoint x: 302, startPoint y: 186, endPoint x: 214, endPoint y: 180, distance: 87.5
click at [214, 180] on div "Sushi Plate 21cm Crackle Turquoise Glaze $20.00 $25.00 Changed to Unedited Sush…" at bounding box center [230, 155] width 414 height 87
paste input "6.85"
type input "26.85"
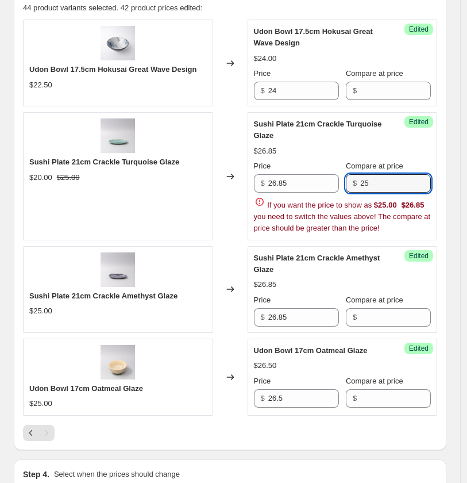
drag, startPoint x: 417, startPoint y: 186, endPoint x: 253, endPoint y: 179, distance: 163.9
click at [253, 179] on div "Success Edited Sushi Plate 21cm Crackle Turquoise Glaze $26.85 Price $ 26.85 Co…" at bounding box center [343, 176] width 190 height 128
click at [305, 442] on div "Step 1. Optionally give your price [MEDICAL_DATA] a title (eg "March 30% off sa…" at bounding box center [226, 106] width 442 height 949
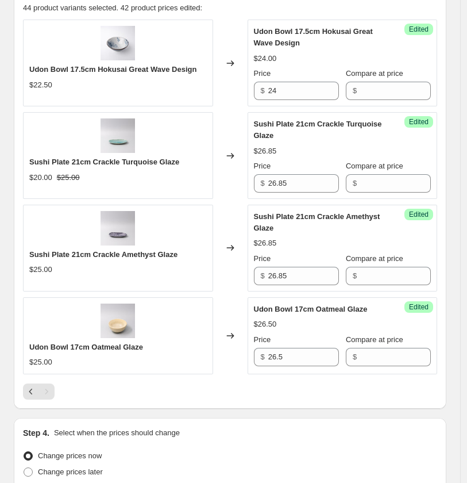
click at [273, 391] on div at bounding box center [230, 391] width 414 height 16
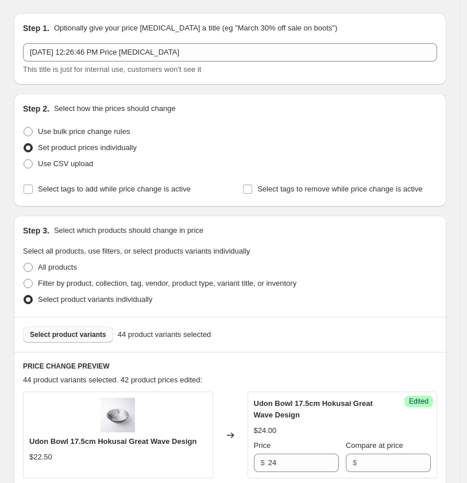
scroll to position [0, 0]
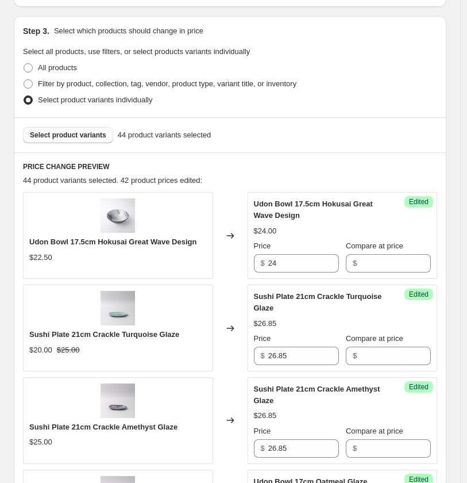
scroll to position [255, 0]
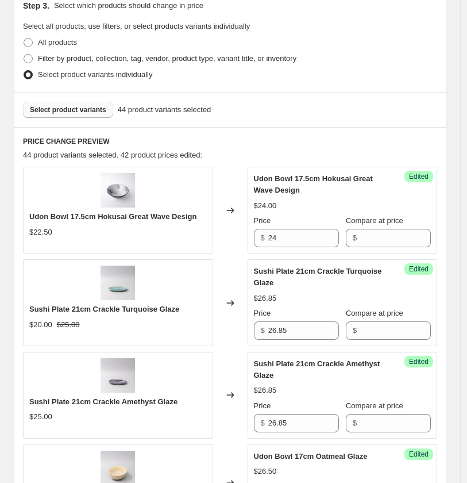
click at [62, 108] on span "Select product variants" at bounding box center [68, 109] width 76 height 9
click at [91, 110] on span "Select product variants" at bounding box center [68, 109] width 76 height 9
click at [93, 111] on span "Select product variants" at bounding box center [68, 109] width 76 height 9
click at [76, 109] on span "Select product variants" at bounding box center [68, 109] width 76 height 9
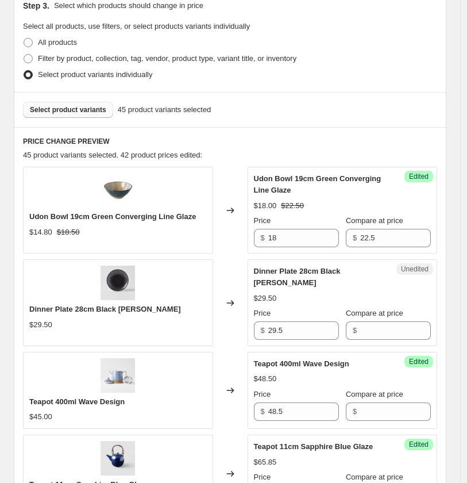
click at [70, 107] on span "Select product variants" at bounding box center [68, 109] width 76 height 9
click at [61, 111] on span "Select product variants" at bounding box center [68, 109] width 76 height 9
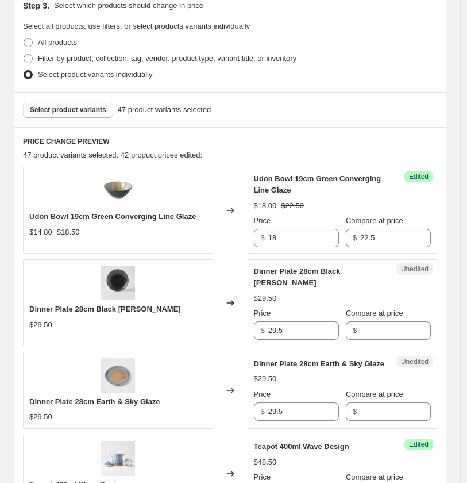
click at [83, 109] on span "Select product variants" at bounding box center [68, 109] width 76 height 9
click at [81, 110] on span "Select product variants" at bounding box center [68, 109] width 76 height 9
click at [77, 109] on span "Select product variants" at bounding box center [68, 109] width 76 height 9
click at [79, 109] on span "Select product variants" at bounding box center [68, 109] width 76 height 9
click at [80, 109] on span "Select product variants" at bounding box center [68, 109] width 76 height 9
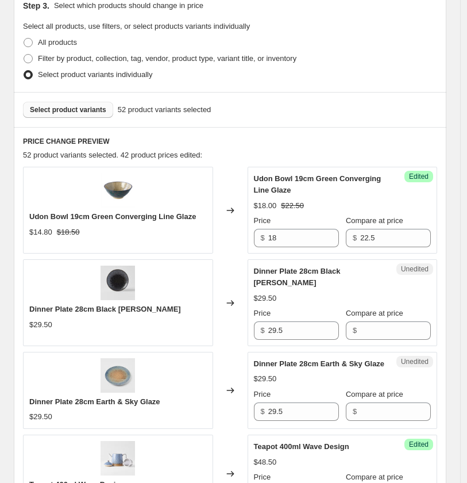
click at [70, 110] on span "Select product variants" at bounding box center [68, 109] width 76 height 9
click at [89, 110] on span "Select product variants" at bounding box center [68, 109] width 76 height 9
click at [84, 106] on span "Select product variants" at bounding box center [68, 109] width 76 height 9
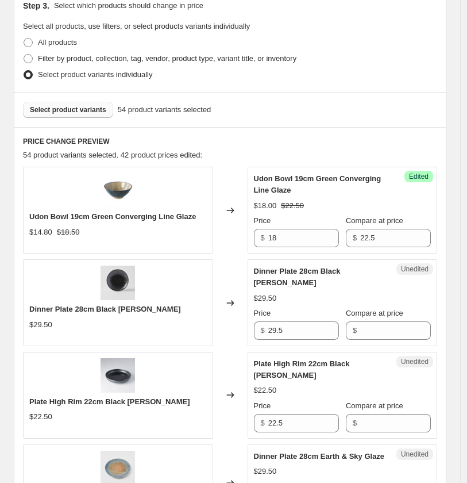
click at [81, 110] on span "Select product variants" at bounding box center [68, 109] width 76 height 9
click at [79, 106] on span "Select product variants" at bounding box center [68, 109] width 76 height 9
click at [92, 110] on span "Select product variants" at bounding box center [68, 109] width 76 height 9
click at [88, 109] on span "Select product variants" at bounding box center [68, 109] width 76 height 9
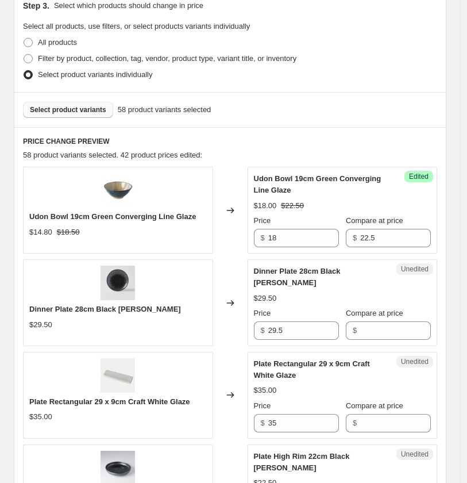
click at [84, 109] on span "Select product variants" at bounding box center [68, 109] width 76 height 9
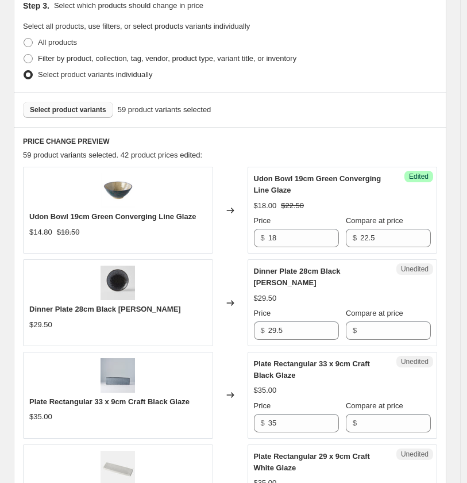
click at [83, 110] on span "Select product variants" at bounding box center [68, 109] width 76 height 9
click at [87, 110] on span "Select product variants" at bounding box center [68, 109] width 76 height 9
click at [86, 109] on span "Select product variants" at bounding box center [68, 109] width 76 height 9
click at [66, 109] on span "Select product variants" at bounding box center [68, 109] width 76 height 9
click at [79, 108] on span "Select product variants" at bounding box center [68, 109] width 76 height 9
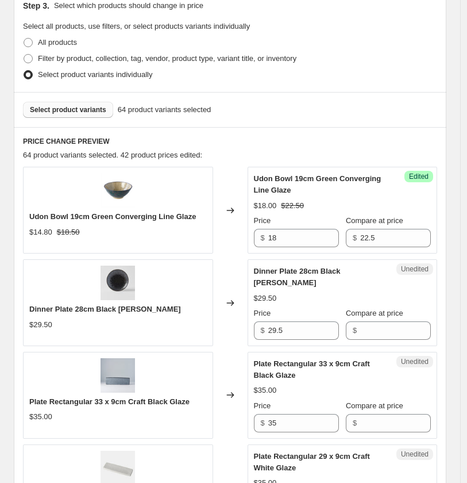
click at [90, 109] on span "Select product variants" at bounding box center [68, 109] width 76 height 9
click at [70, 110] on span "Select product variants" at bounding box center [68, 109] width 76 height 9
click at [72, 109] on span "Select product variants" at bounding box center [68, 109] width 76 height 9
drag, startPoint x: 320, startPoint y: 313, endPoint x: 268, endPoint y: 313, distance: 52.3
click at [268, 321] on div "$ 29.5" at bounding box center [296, 330] width 85 height 18
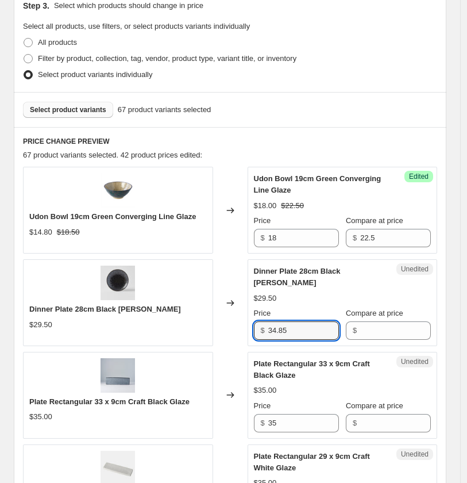
type input "34.85"
click at [319, 307] on div "Price" at bounding box center [296, 312] width 85 height 11
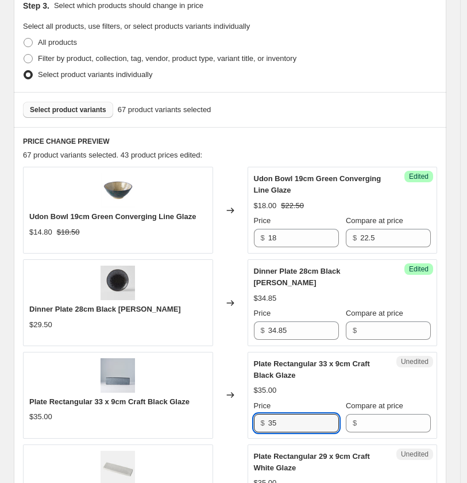
drag, startPoint x: 296, startPoint y: 413, endPoint x: 259, endPoint y: 406, distance: 38.1
click at [259, 416] on div "$ 35" at bounding box center [296, 423] width 85 height 18
type input "38.5"
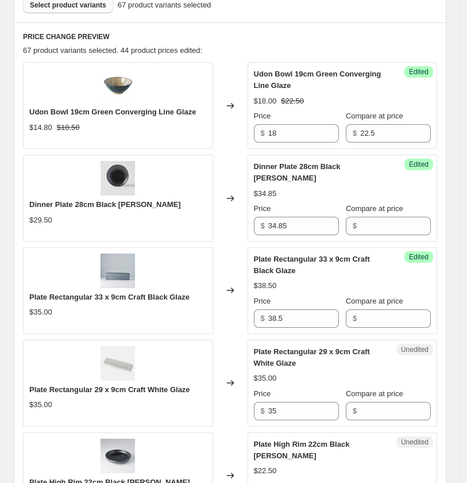
scroll to position [446, 0]
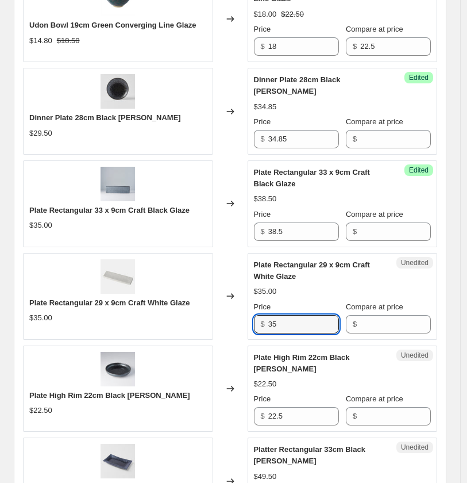
drag, startPoint x: 295, startPoint y: 307, endPoint x: 210, endPoint y: 307, distance: 84.5
click at [210, 307] on div "Plate Rectangular 29 x 9cm Craft White Glaze $35.00 Changed to Unedited Plate R…" at bounding box center [230, 296] width 414 height 87
paste input "8.8"
type input "38.85"
click at [330, 380] on div "$22.50" at bounding box center [343, 383] width 178 height 11
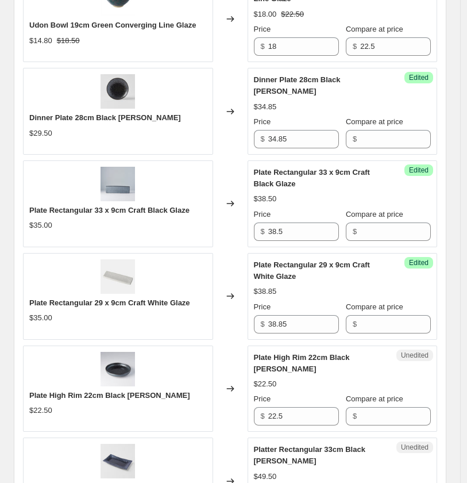
click at [305, 378] on div "$22.50" at bounding box center [343, 383] width 178 height 11
drag, startPoint x: 301, startPoint y: 409, endPoint x: 192, endPoint y: 413, distance: 108.7
click at [194, 414] on div "Plate High Rim 22cm Black [PERSON_NAME] $22.50 Changed to Unedited Plate High R…" at bounding box center [230, 388] width 414 height 87
type input "24.5"
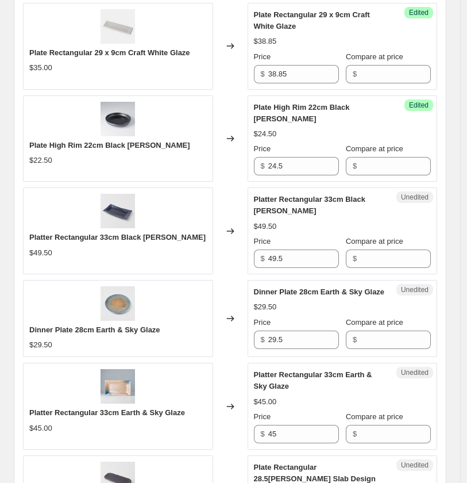
scroll to position [702, 0]
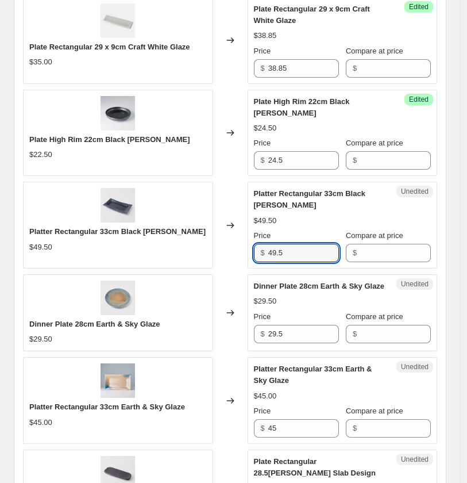
drag, startPoint x: 299, startPoint y: 240, endPoint x: 215, endPoint y: 239, distance: 84.5
click at [215, 239] on div "Platter Rectangular 33cm Black [PERSON_NAME] $49.50 Changed to Unedited Platter…" at bounding box center [230, 225] width 414 height 87
type input "58.5"
click at [329, 296] on div "$29.50" at bounding box center [343, 300] width 178 height 11
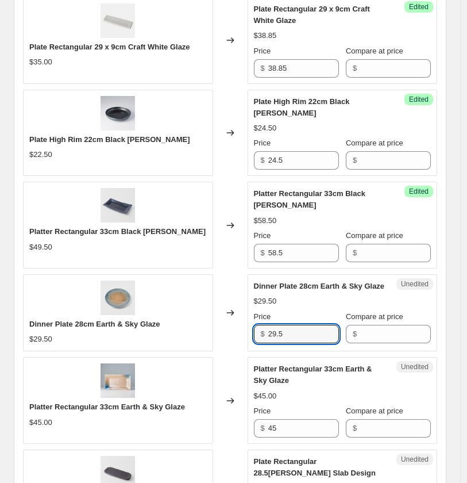
drag, startPoint x: 309, startPoint y: 322, endPoint x: 174, endPoint y: 321, distance: 135.0
click at [173, 325] on div "Dinner Plate 28cm Earth & Sky Glaze $29.50 Changed to Unedited Dinner Plate 28c…" at bounding box center [230, 312] width 414 height 77
type input "34.85"
click at [421, 379] on div "Platter Rectangular 33cm Earth & Sky Glaze $45.00 Price $ 45 Compare at price $" at bounding box center [343, 400] width 178 height 74
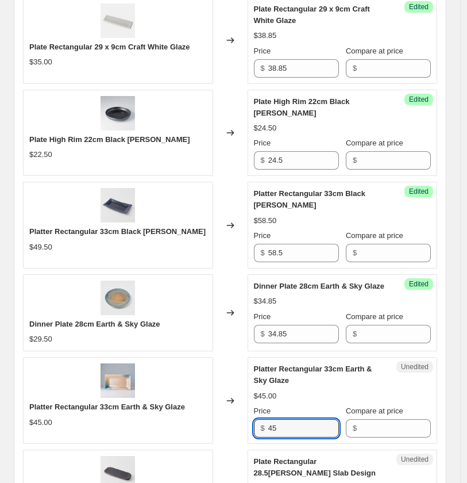
drag, startPoint x: 233, startPoint y: 420, endPoint x: 215, endPoint y: 417, distance: 18.0
click at [215, 420] on div "Platter Rectangular 33cm Earth & Sky Glaze $45.00 Changed to Unedited Platter R…" at bounding box center [230, 400] width 414 height 87
type input "48.5"
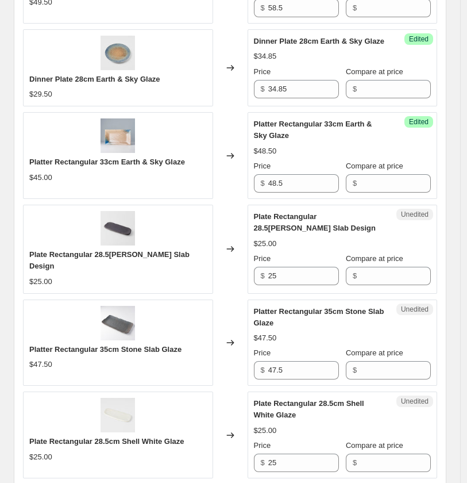
scroll to position [957, 0]
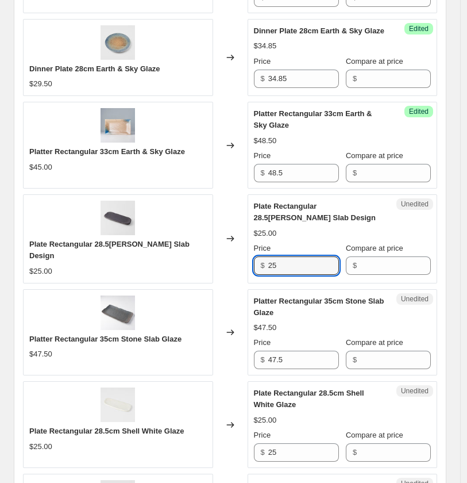
click at [215, 255] on div "Plate Rectangular 28.5[PERSON_NAME] Slab Design $25.00 Changed to Unedited Plat…" at bounding box center [230, 238] width 414 height 88
type input "28.5"
click at [460, 319] on div "Create new price [MEDICAL_DATA]. This page is ready Create new price [MEDICAL_D…" at bounding box center [230, 256] width 460 height 2426
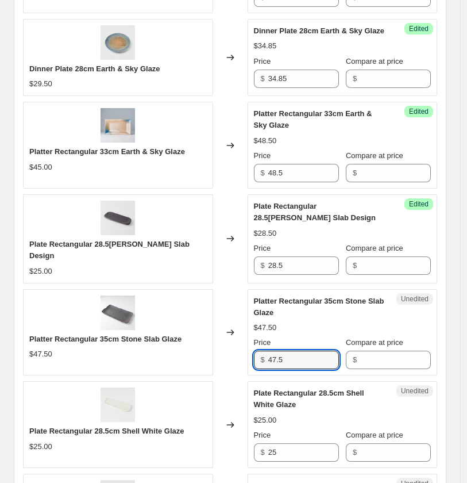
drag, startPoint x: 297, startPoint y: 348, endPoint x: 200, endPoint y: 329, distance: 98.8
click at [202, 340] on div "Platter Rectangular 35cm Stone Slab Glaze $47.50 Changed to Unedited Platter Re…" at bounding box center [230, 332] width 414 height 87
type input "49.5"
click at [460, 411] on div "Create new price [MEDICAL_DATA]. This page is ready Create new price [MEDICAL_D…" at bounding box center [230, 256] width 460 height 2426
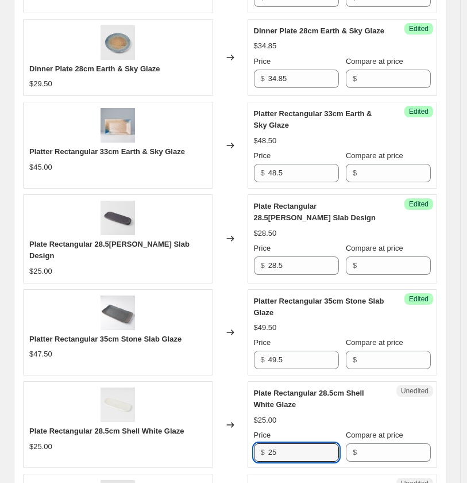
drag, startPoint x: 296, startPoint y: 439, endPoint x: 209, endPoint y: 442, distance: 86.8
click at [210, 443] on div "Plate Rectangular 28.5cm Shell White Glaze $25.00 Changed to Unedited Plate Rec…" at bounding box center [230, 424] width 414 height 87
type input "28.5"
click at [460, 409] on div "Create new price [MEDICAL_DATA]. This page is ready Create new price [MEDICAL_D…" at bounding box center [230, 256] width 460 height 2426
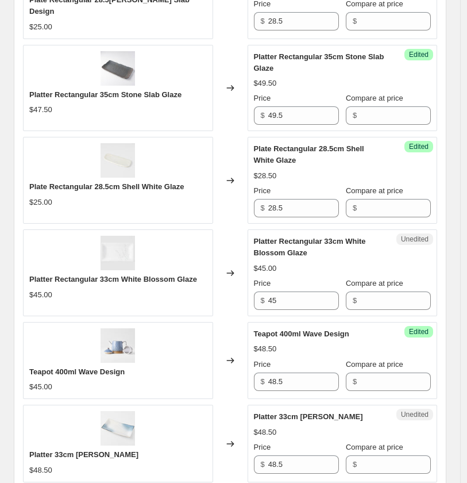
scroll to position [1277, 0]
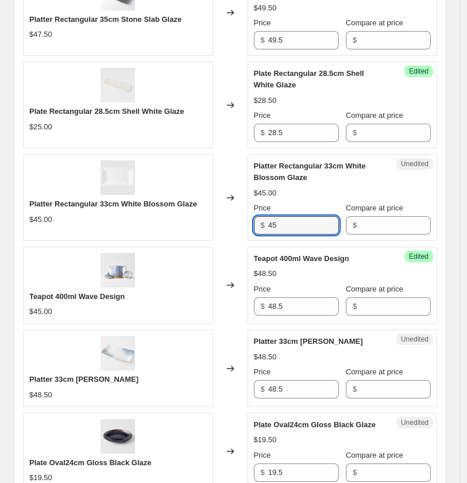
drag, startPoint x: 253, startPoint y: 210, endPoint x: 202, endPoint y: 208, distance: 51.2
click at [203, 209] on div "Platter Rectangular 33cm White Blossom Glaze $45.00 Changed to Unedited Platter…" at bounding box center [230, 197] width 414 height 87
type input "49.5"
click at [312, 298] on input "48.5" at bounding box center [303, 306] width 71 height 18
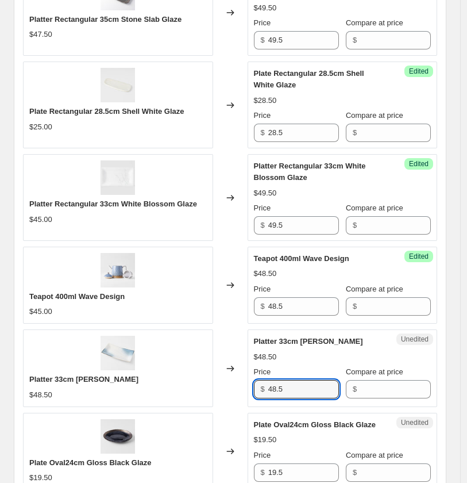
drag, startPoint x: 295, startPoint y: 377, endPoint x: 180, endPoint y: 372, distance: 115.0
click at [176, 378] on div "Platter 33cm [PERSON_NAME] $48.50 Changed to Unedited Platter 33cm [PERSON_NAME…" at bounding box center [230, 367] width 414 height 77
type input "58.5"
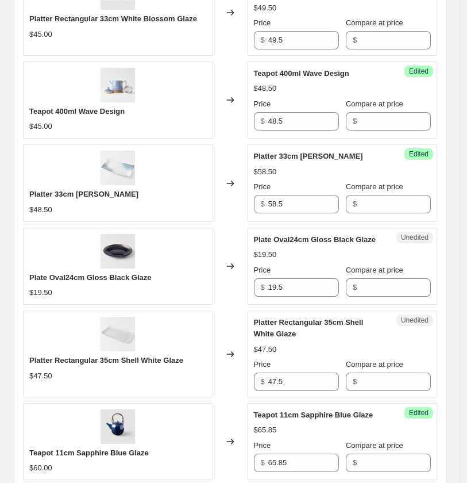
scroll to position [1468, 0]
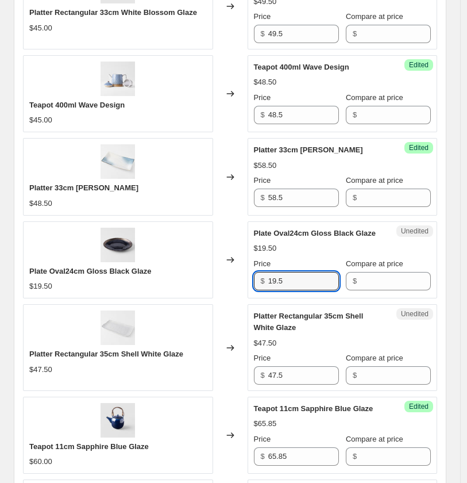
drag, startPoint x: 306, startPoint y: 273, endPoint x: 165, endPoint y: 270, distance: 140.8
click at [165, 270] on div "Plate Oval24cm Gloss Black Glaze $19.50 Changed to Unedited Plate Oval24cm Glos…" at bounding box center [230, 259] width 414 height 77
type input "22.5"
click at [383, 337] on div "$47.50" at bounding box center [343, 342] width 178 height 11
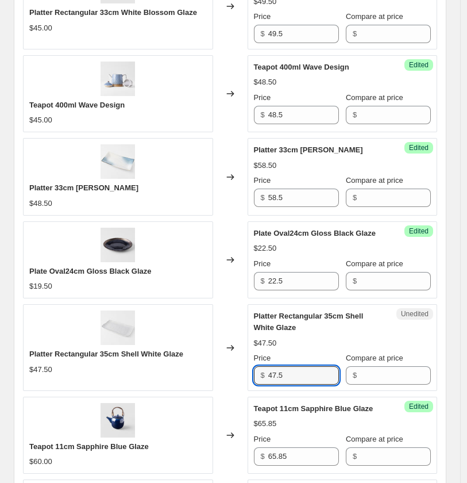
drag, startPoint x: 297, startPoint y: 365, endPoint x: 221, endPoint y: 369, distance: 76.0
click at [221, 369] on div "Platter Rectangular 35cm Shell White Glaze $47.50 Changed to Unedited Platter R…" at bounding box center [230, 347] width 414 height 87
type input "49.5"
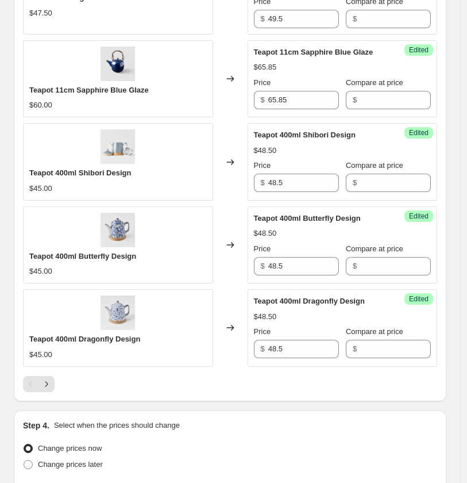
scroll to position [1851, 0]
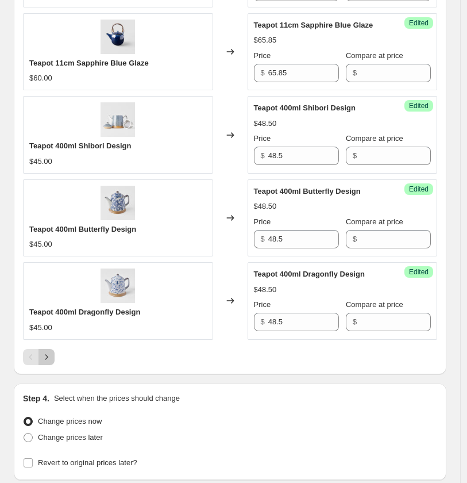
click at [44, 351] on icon "Next" at bounding box center [46, 356] width 11 height 11
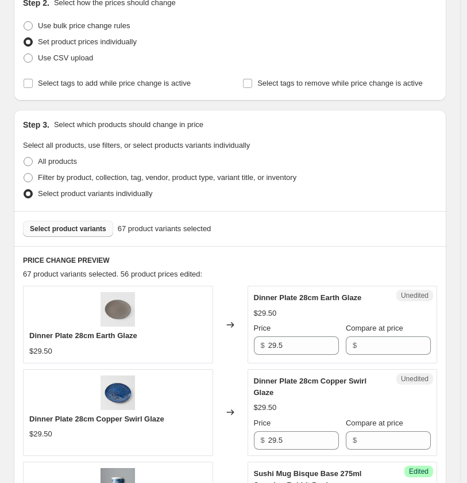
scroll to position [255, 0]
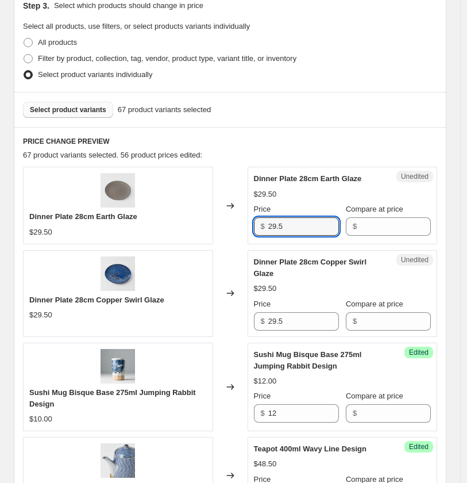
drag, startPoint x: 312, startPoint y: 229, endPoint x: 192, endPoint y: 213, distance: 120.5
click at [186, 222] on div "Dinner Plate 28cm Earth Glaze $29.50 Changed to Unedited Dinner Plate 28cm Eart…" at bounding box center [230, 205] width 414 height 77
type input "32.85"
click at [314, 319] on input "29.5" at bounding box center [303, 321] width 71 height 18
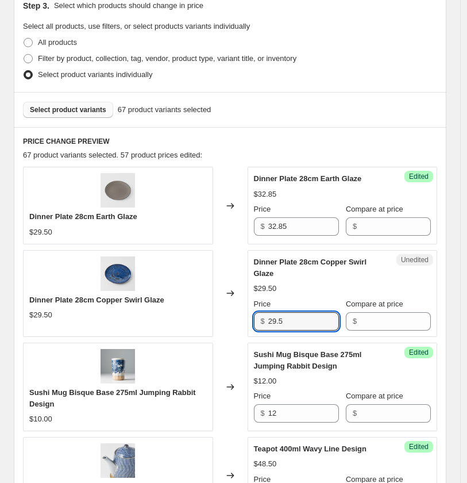
drag, startPoint x: 307, startPoint y: 320, endPoint x: 164, endPoint y: 302, distance: 144.7
click at [151, 319] on div "Dinner Plate 28cm Copper Swirl Glaze $29.50 Changed to Unedited Dinner Plate 28…" at bounding box center [230, 293] width 414 height 87
type input "34.85"
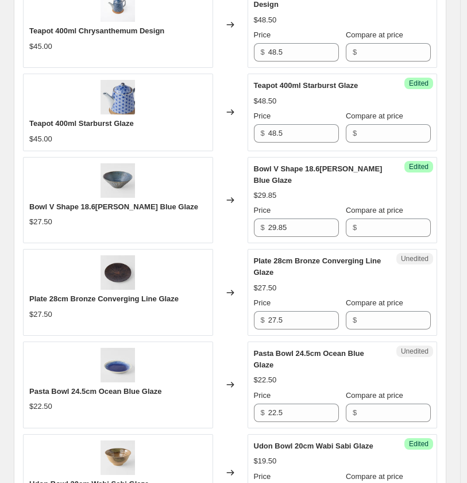
scroll to position [830, 0]
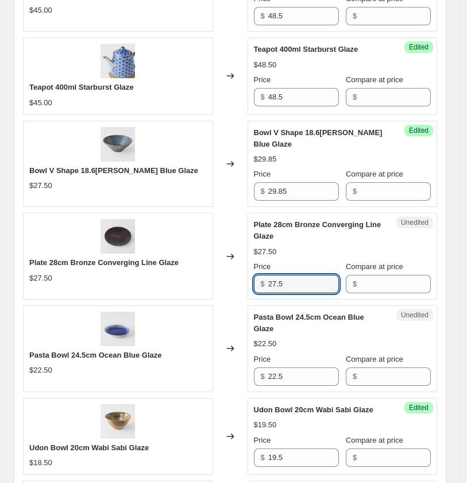
drag, startPoint x: 297, startPoint y: 281, endPoint x: 192, endPoint y: 282, distance: 105.2
click at [192, 282] on div "Plate 28cm Bronze Converging Line Glaze $27.50 Changed to Unedited Plate 28cm B…" at bounding box center [230, 256] width 414 height 87
type input "28.85"
click at [457, 342] on div "Create new price [MEDICAL_DATA]. This page is ready Create new price [MEDICAL_D…" at bounding box center [230, 390] width 460 height 2440
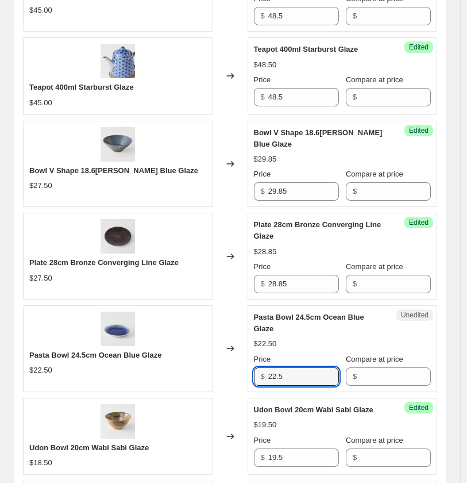
drag, startPoint x: 264, startPoint y: 376, endPoint x: 209, endPoint y: 374, distance: 55.8
click at [209, 375] on div "Pasta Bowl 24.5cm Ocean Blue Glaze $22.50 Changed to Unedited Pasta Bowl 24.5cm…" at bounding box center [230, 348] width 414 height 87
type input "24.5"
click at [460, 363] on div "Create new price [MEDICAL_DATA]. This page is ready Create new price [MEDICAL_D…" at bounding box center [230, 390] width 460 height 2440
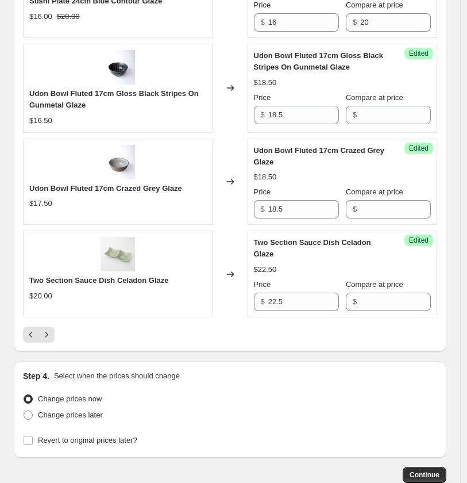
scroll to position [1915, 0]
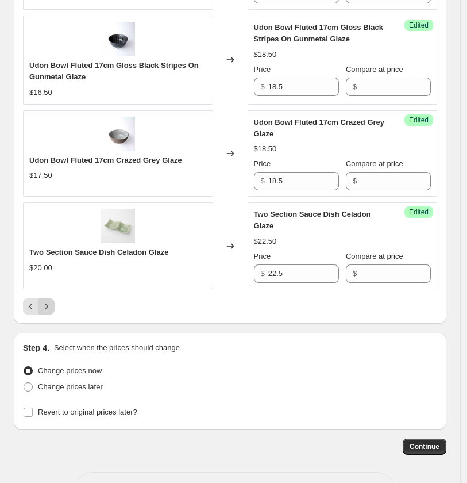
click at [47, 305] on icon "Next" at bounding box center [46, 306] width 11 height 11
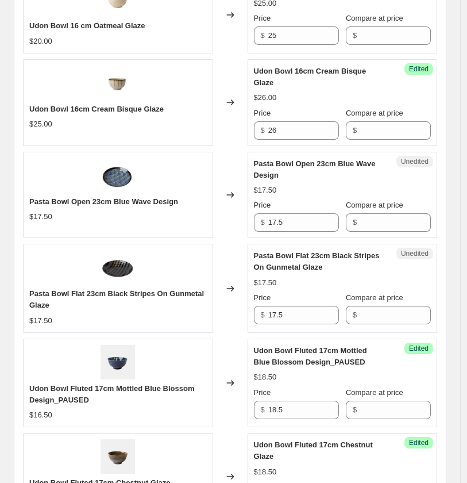
scroll to position [446, 0]
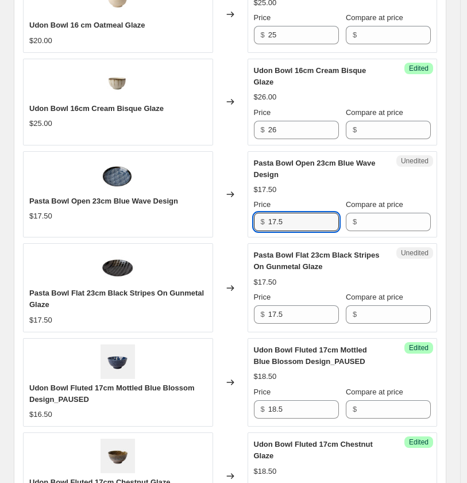
click at [197, 217] on div "Pasta Bowl Open 23cm Blue Wave Design $17.50 Changed to Unedited Pasta Bowl Ope…" at bounding box center [230, 194] width 414 height 87
type input "18.85"
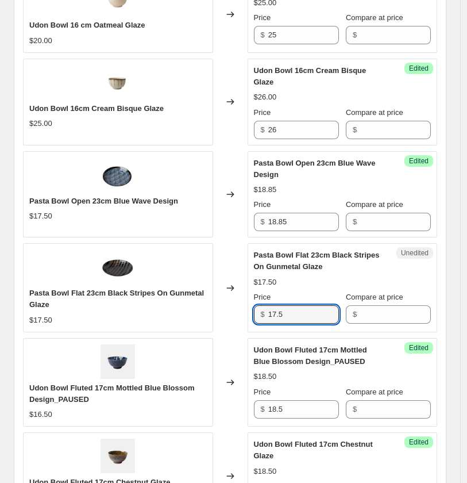
drag, startPoint x: 234, startPoint y: 313, endPoint x: 204, endPoint y: 302, distance: 31.8
click at [196, 310] on div "Pasta Bowl Flat 23cm Black Stripes On Gunmetal Glaze $17.50 Changed to Unedited…" at bounding box center [230, 287] width 414 height 88
type input "18.85"
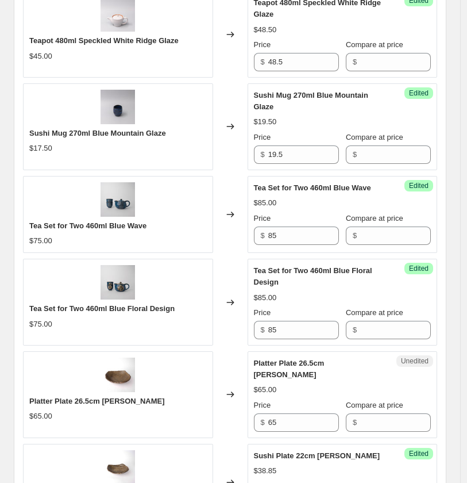
scroll to position [1085, 0]
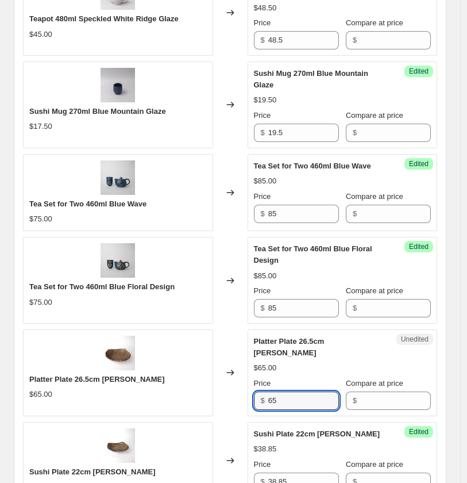
drag, startPoint x: 287, startPoint y: 392, endPoint x: 172, endPoint y: 386, distance: 115.1
click at [172, 386] on div "Platter Plate 26.5cm [PERSON_NAME] $65.00 Changed to Unedited Platter Plate 26.…" at bounding box center [230, 372] width 414 height 87
type input "68.5"
click at [456, 346] on div "Create new price [MEDICAL_DATA]. This page is ready Create new price [MEDICAL_D…" at bounding box center [230, 131] width 460 height 2432
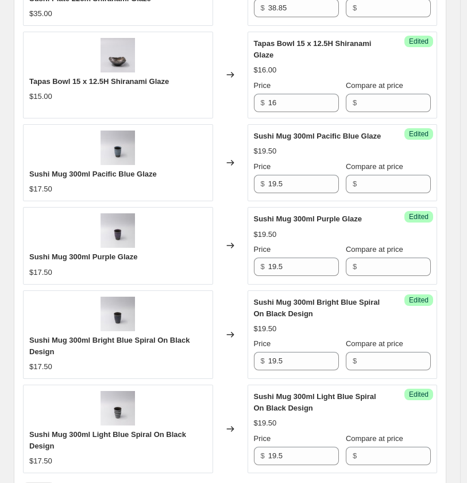
scroll to position [1851, 0]
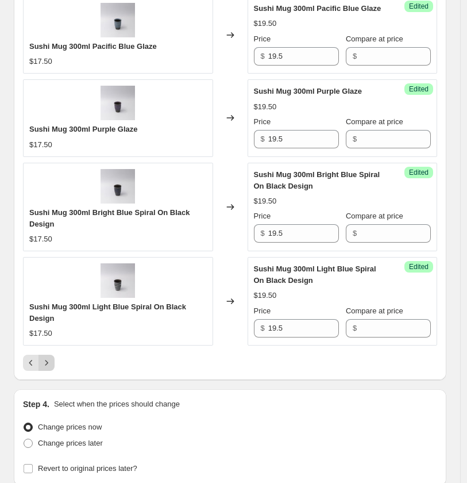
click at [47, 357] on icon "Next" at bounding box center [46, 362] width 11 height 11
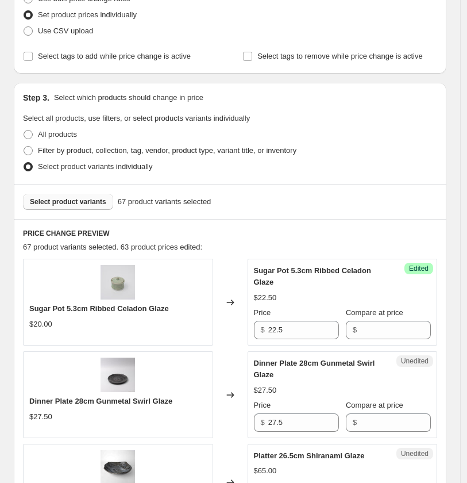
scroll to position [287, 0]
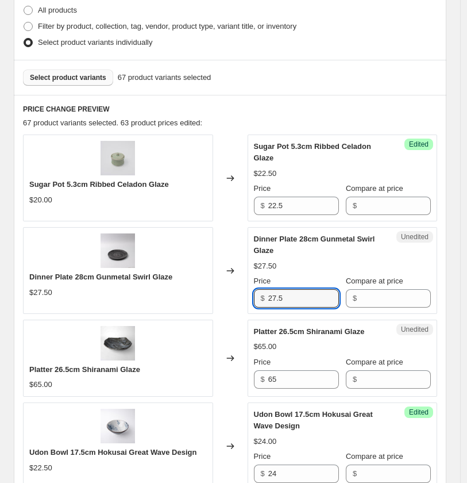
drag, startPoint x: 303, startPoint y: 306, endPoint x: 213, endPoint y: 302, distance: 90.3
click at [213, 302] on div "Dinner Plate 28cm Gunmetal Swirl Glaze $27.50 Changed to Unedited Dinner Plate …" at bounding box center [230, 270] width 414 height 87
type input "32.85"
click at [457, 370] on div "Create new price [MEDICAL_DATA]. This page is ready Create new price [MEDICAL_D…" at bounding box center [230, 353] width 460 height 1280
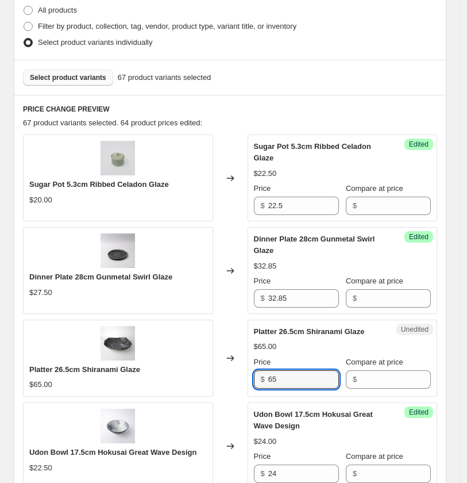
drag, startPoint x: 273, startPoint y: 378, endPoint x: 217, endPoint y: 376, distance: 56.4
click at [217, 376] on div "Platter 26.5cm Shiranami Glaze $65.00 Changed to Unedited Platter 26.5cm Shiran…" at bounding box center [230, 357] width 414 height 77
type input "68.5"
click at [456, 368] on div "Create new price [MEDICAL_DATA]. This page is ready Create new price [MEDICAL_D…" at bounding box center [230, 353] width 460 height 1280
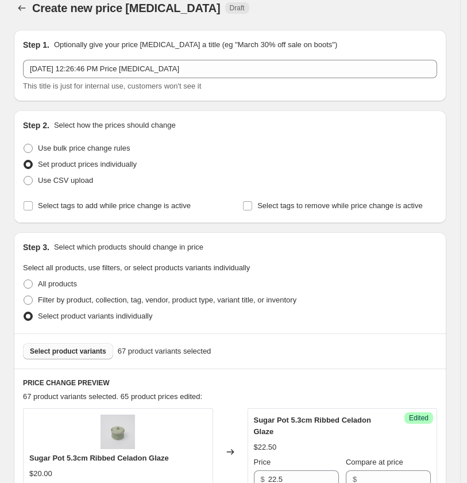
scroll to position [0, 0]
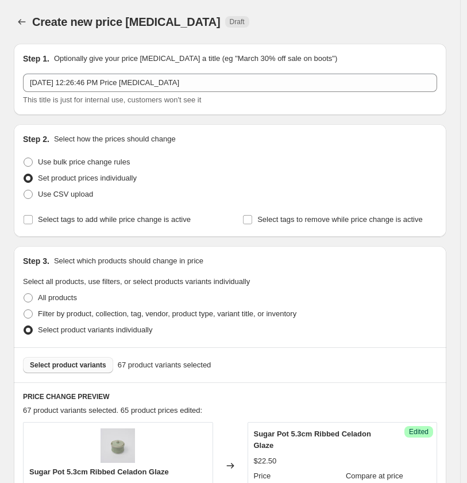
click at [75, 360] on span "Select product variants" at bounding box center [68, 364] width 76 height 9
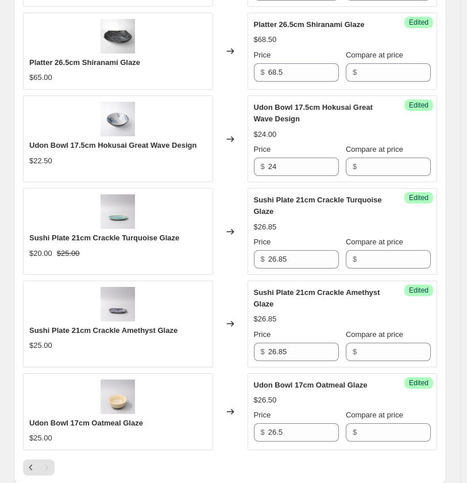
scroll to position [766, 0]
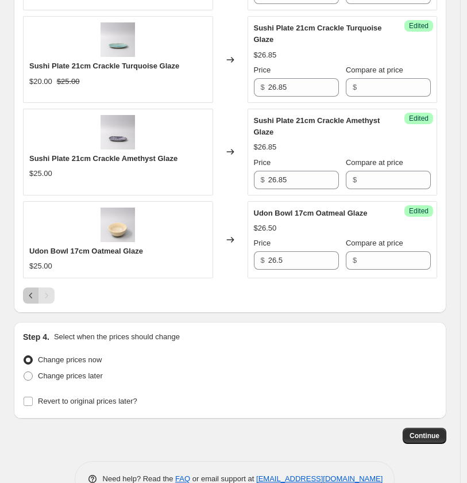
click at [35, 295] on icon "Previous" at bounding box center [30, 295] width 11 height 11
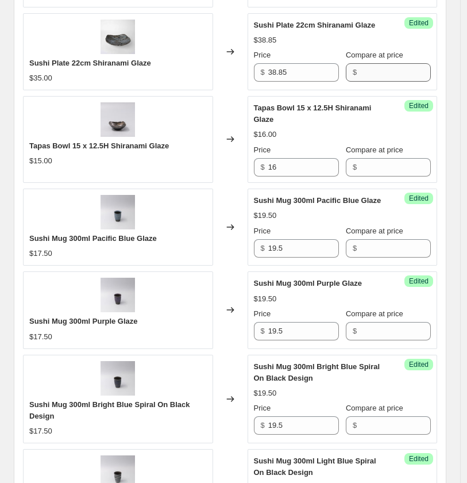
scroll to position [1943, 0]
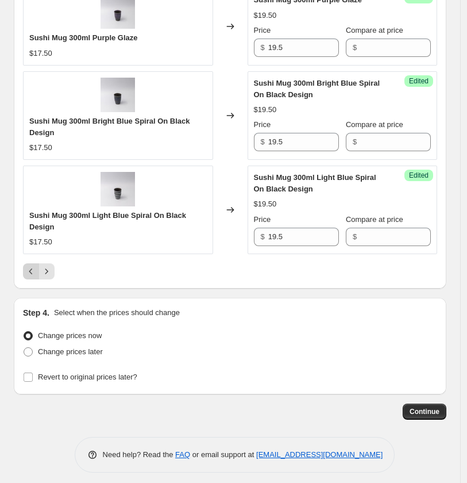
click at [32, 265] on icon "Previous" at bounding box center [30, 270] width 11 height 11
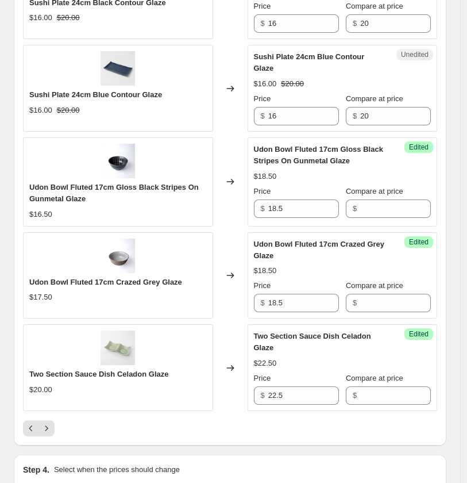
scroll to position [1879, 0]
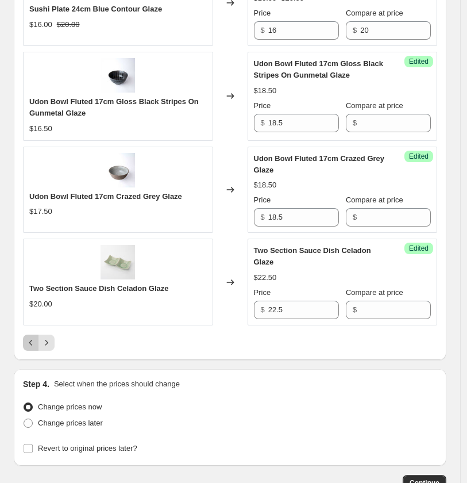
click at [30, 344] on icon "Previous" at bounding box center [30, 342] width 11 height 11
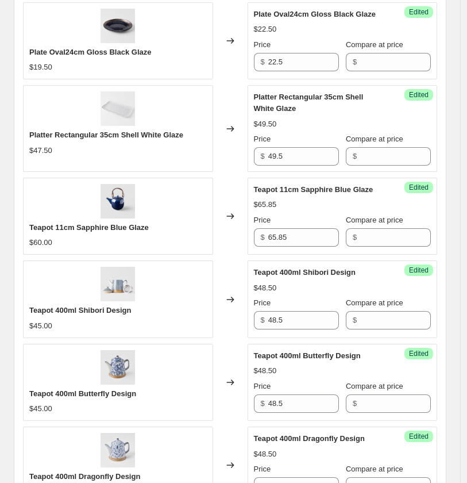
scroll to position [1934, 0]
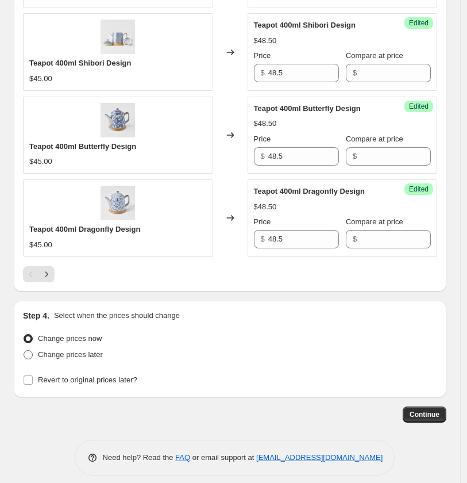
click at [26, 350] on span at bounding box center [28, 354] width 9 height 9
click at [24, 350] on input "Change prices later" at bounding box center [24, 350] width 1 height 1
radio input "true"
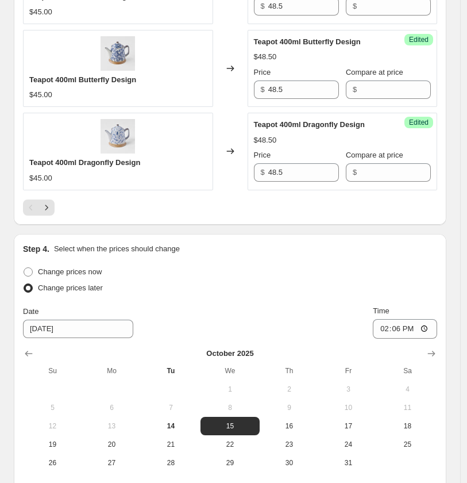
scroll to position [2126, 0]
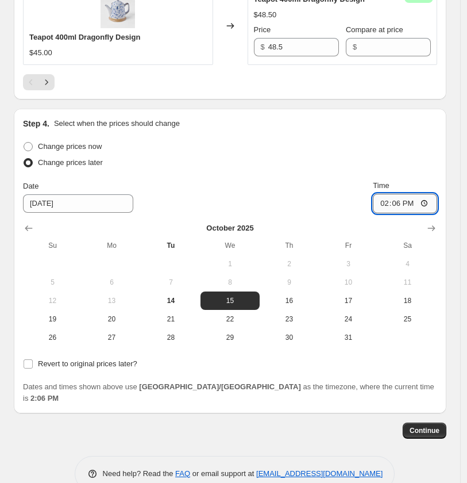
click at [412, 194] on input "14:06" at bounding box center [405, 204] width 64 height 20
click at [431, 194] on input "14:06" at bounding box center [405, 204] width 64 height 20
click at [409, 194] on input "10:06" at bounding box center [405, 204] width 64 height 20
click at [402, 194] on input "10:06" at bounding box center [405, 204] width 64 height 20
type input "10:00"
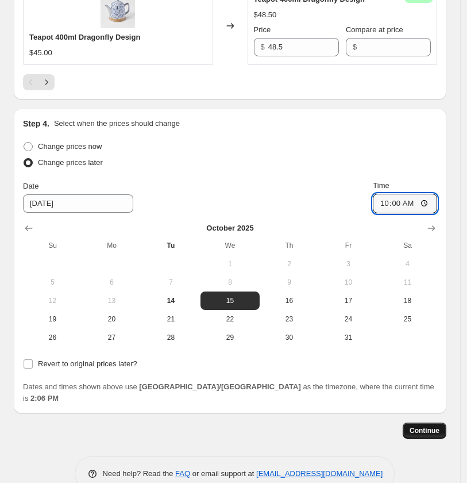
click at [433, 426] on span "Continue" at bounding box center [425, 430] width 30 height 9
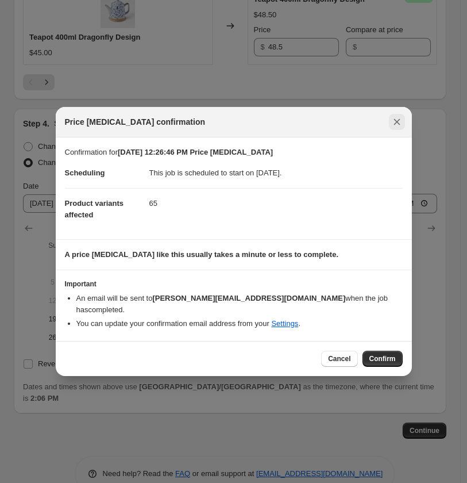
click at [397, 124] on icon "Close" at bounding box center [396, 121] width 11 height 11
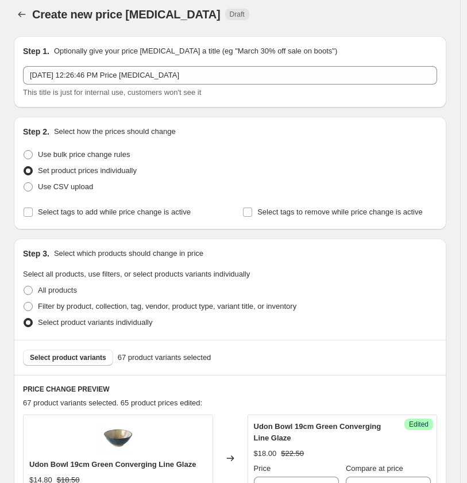
scroll to position [0, 0]
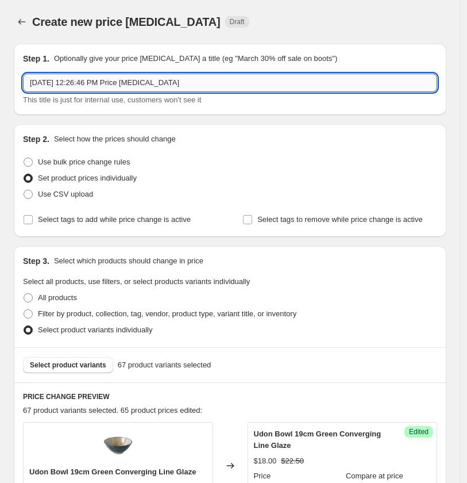
click at [52, 83] on input "[DATE] 12:26:46 PM Price [MEDICAL_DATA]" at bounding box center [230, 83] width 414 height 18
click at [122, 79] on input "[DATE] 12:26:46 PM Price [MEDICAL_DATA]" at bounding box center [230, 83] width 414 height 18
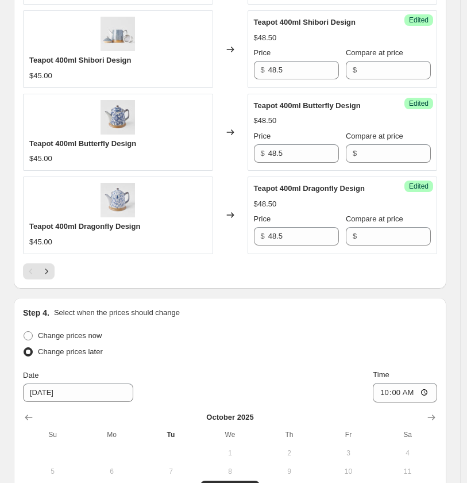
scroll to position [2131, 0]
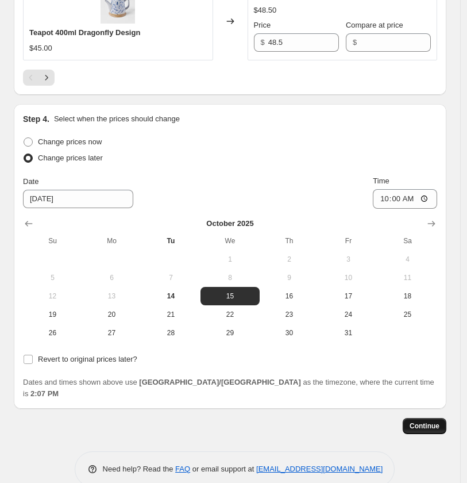
type input "[DATE] 10 AM Price [MEDICAL_DATA]"
click at [437, 421] on span "Continue" at bounding box center [425, 425] width 30 height 9
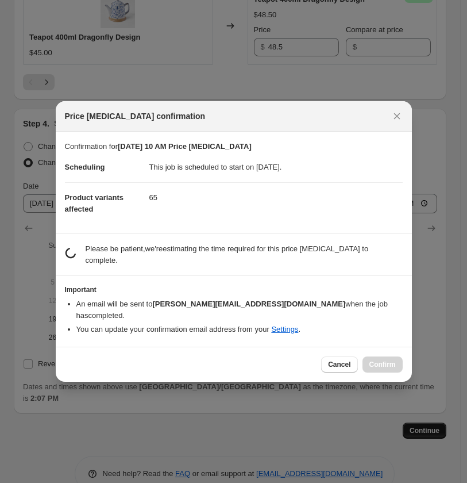
scroll to position [0, 0]
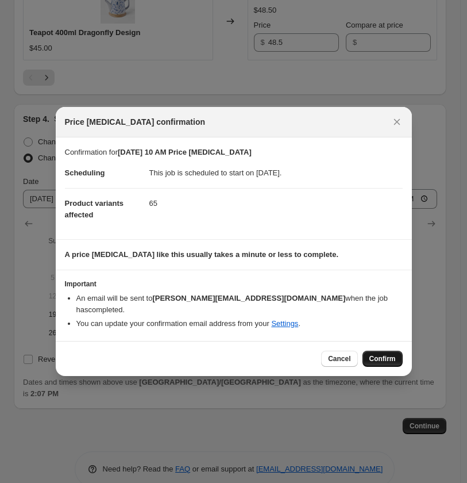
click at [387, 354] on span "Confirm" at bounding box center [382, 358] width 26 height 9
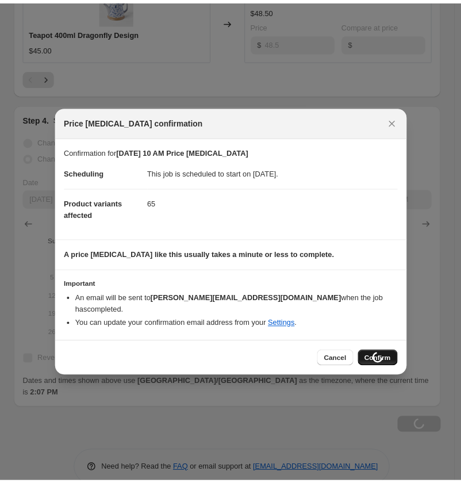
scroll to position [2131, 0]
